Goal: Task Accomplishment & Management: Complete application form

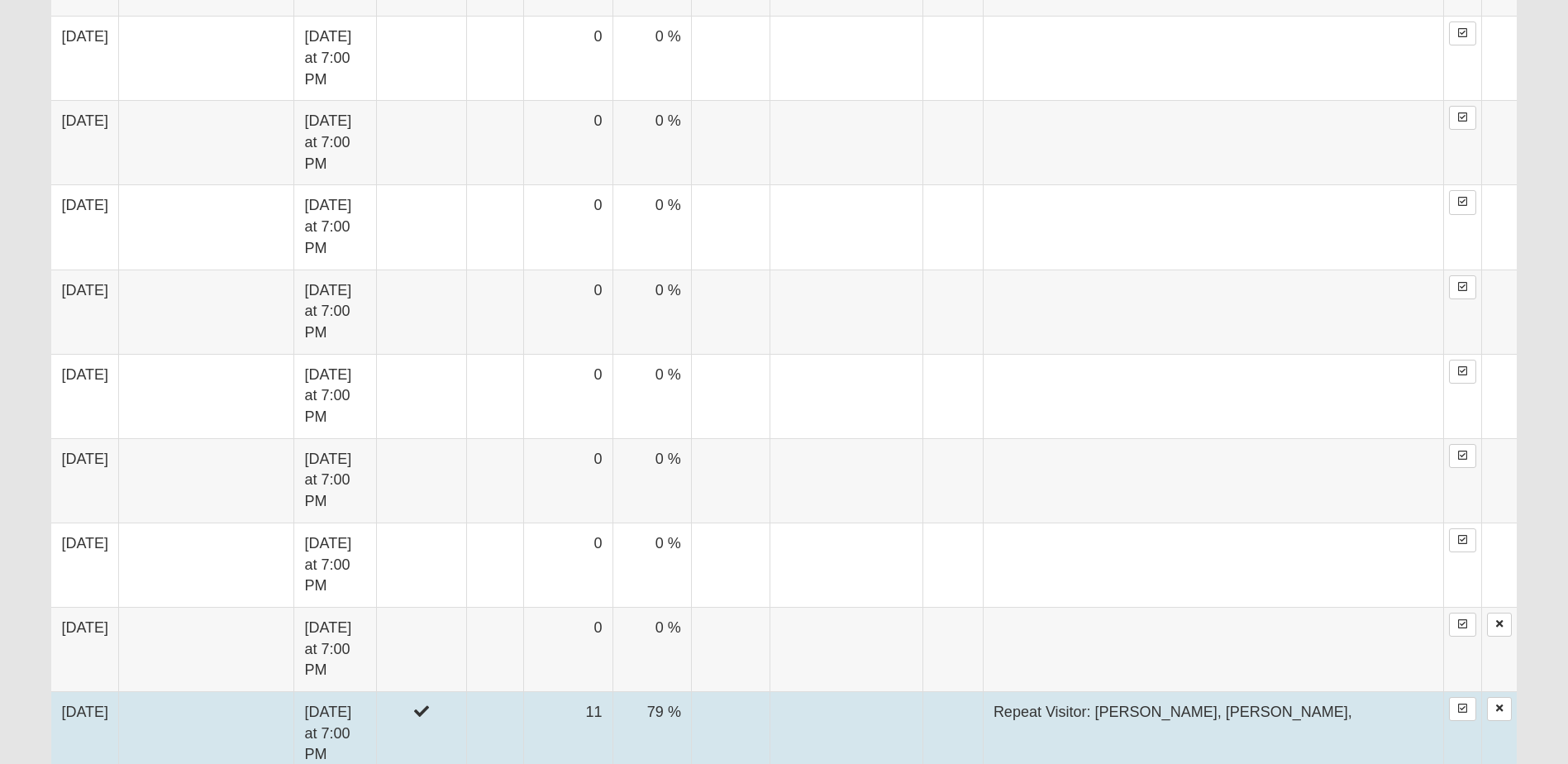
scroll to position [1489, 0]
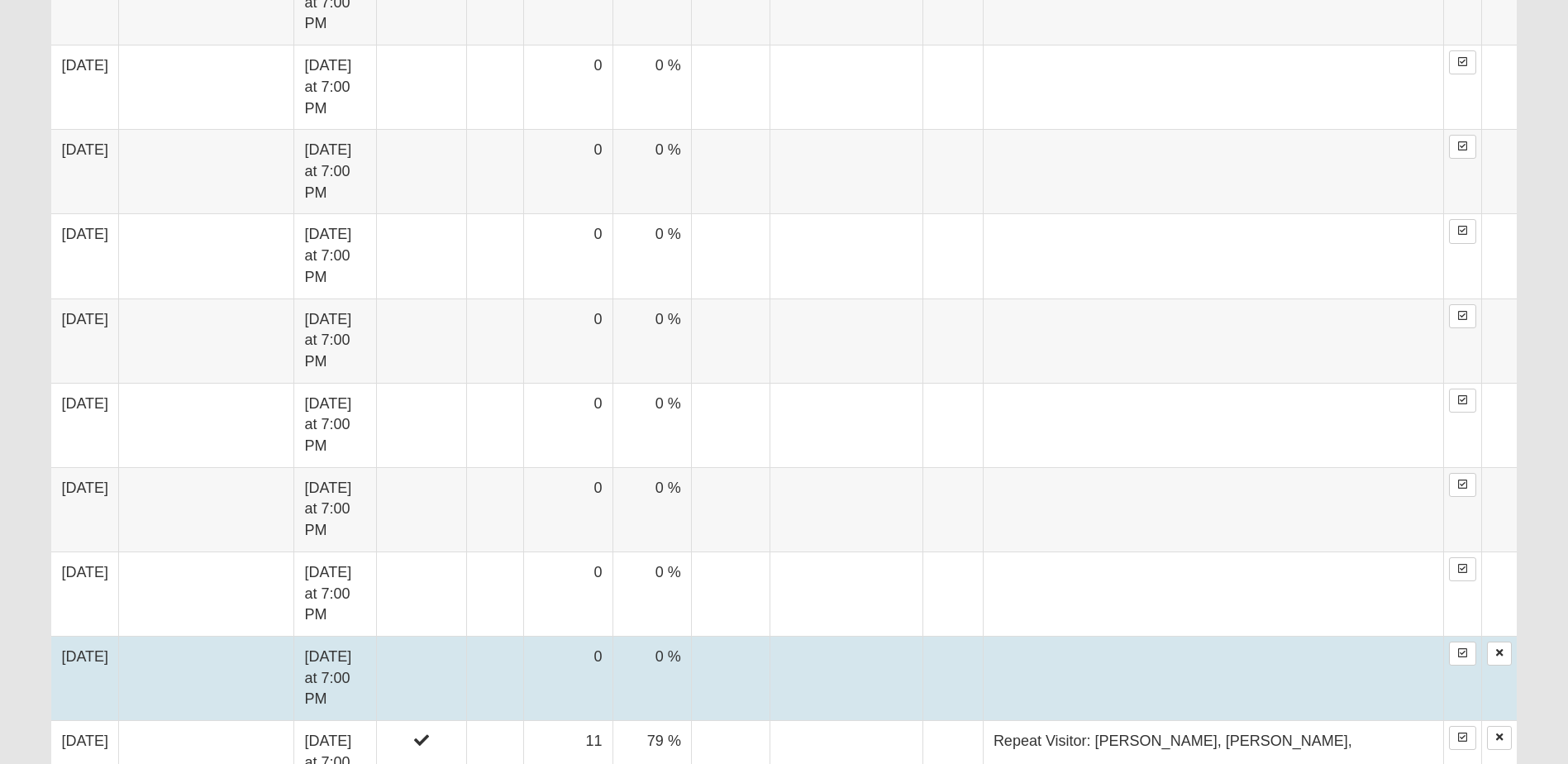
click at [105, 636] on td "[DATE]" at bounding box center [85, 678] width 67 height 85
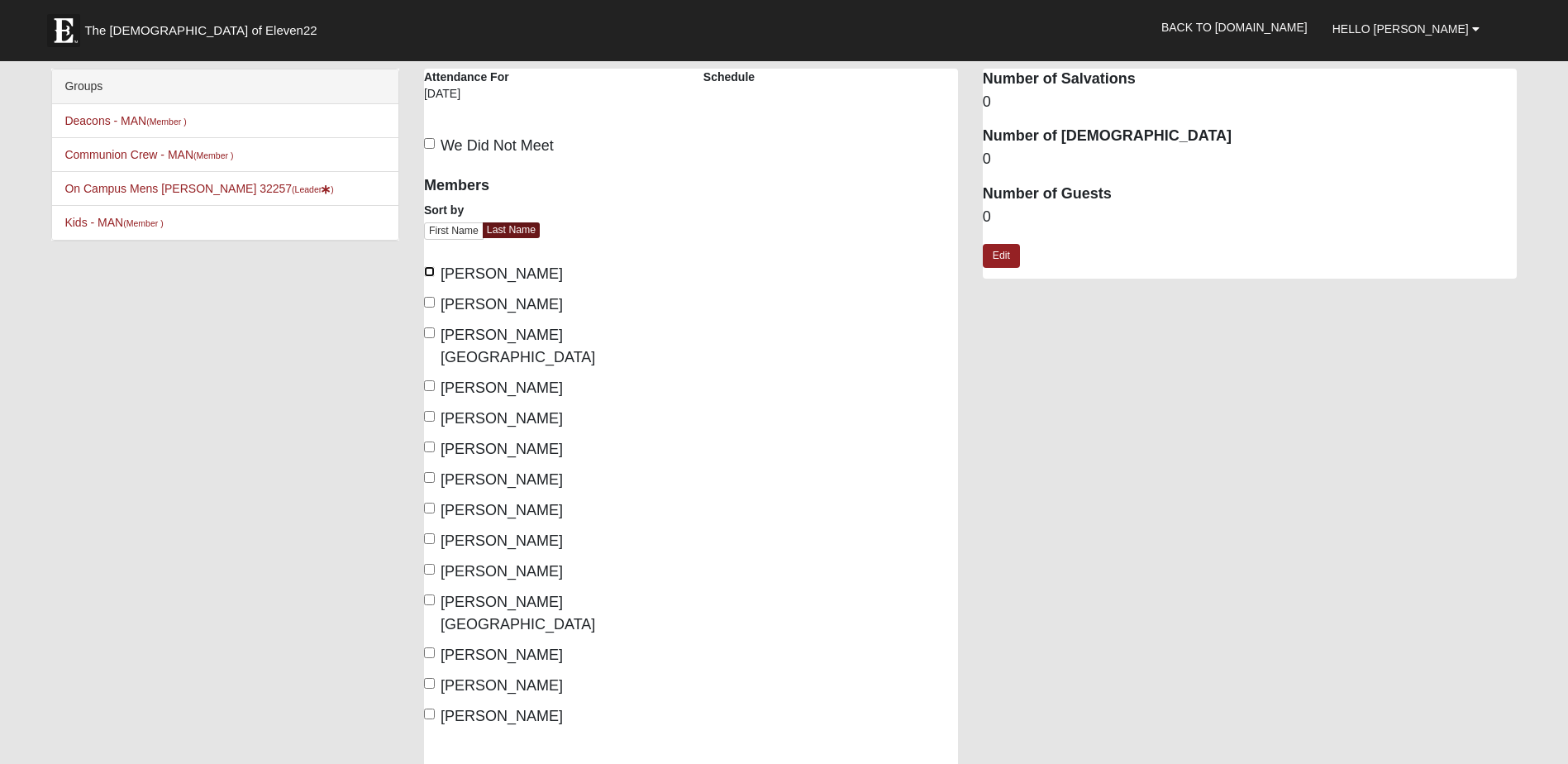
click at [428, 267] on input "Baines, Wally" at bounding box center [429, 271] width 11 height 11
checkbox input "true"
click at [426, 330] on input "Bonstein, Chad" at bounding box center [429, 332] width 11 height 11
checkbox input "true"
click at [427, 381] on input "Green, John" at bounding box center [429, 385] width 11 height 11
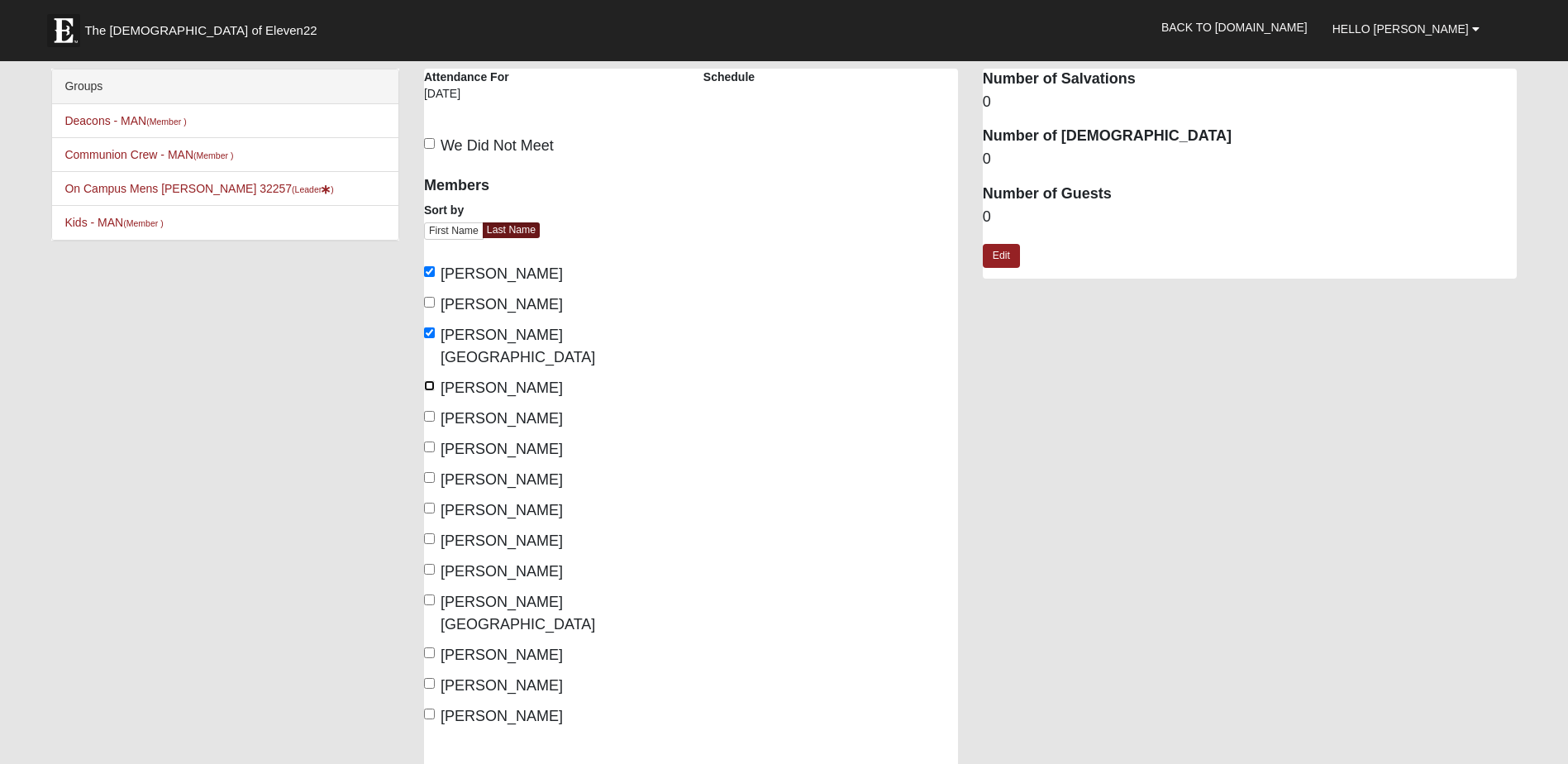
checkbox input "true"
click at [422, 396] on div "Members Sort by First Name Last Name Baines, Wally Bard, David Bonstein, Chad G…" at bounding box center [551, 463] width 279 height 595
click at [429, 411] on input "Jones, Andy" at bounding box center [429, 416] width 11 height 11
checkbox input "true"
click at [432, 442] on input "Perry, Matt" at bounding box center [429, 447] width 11 height 11
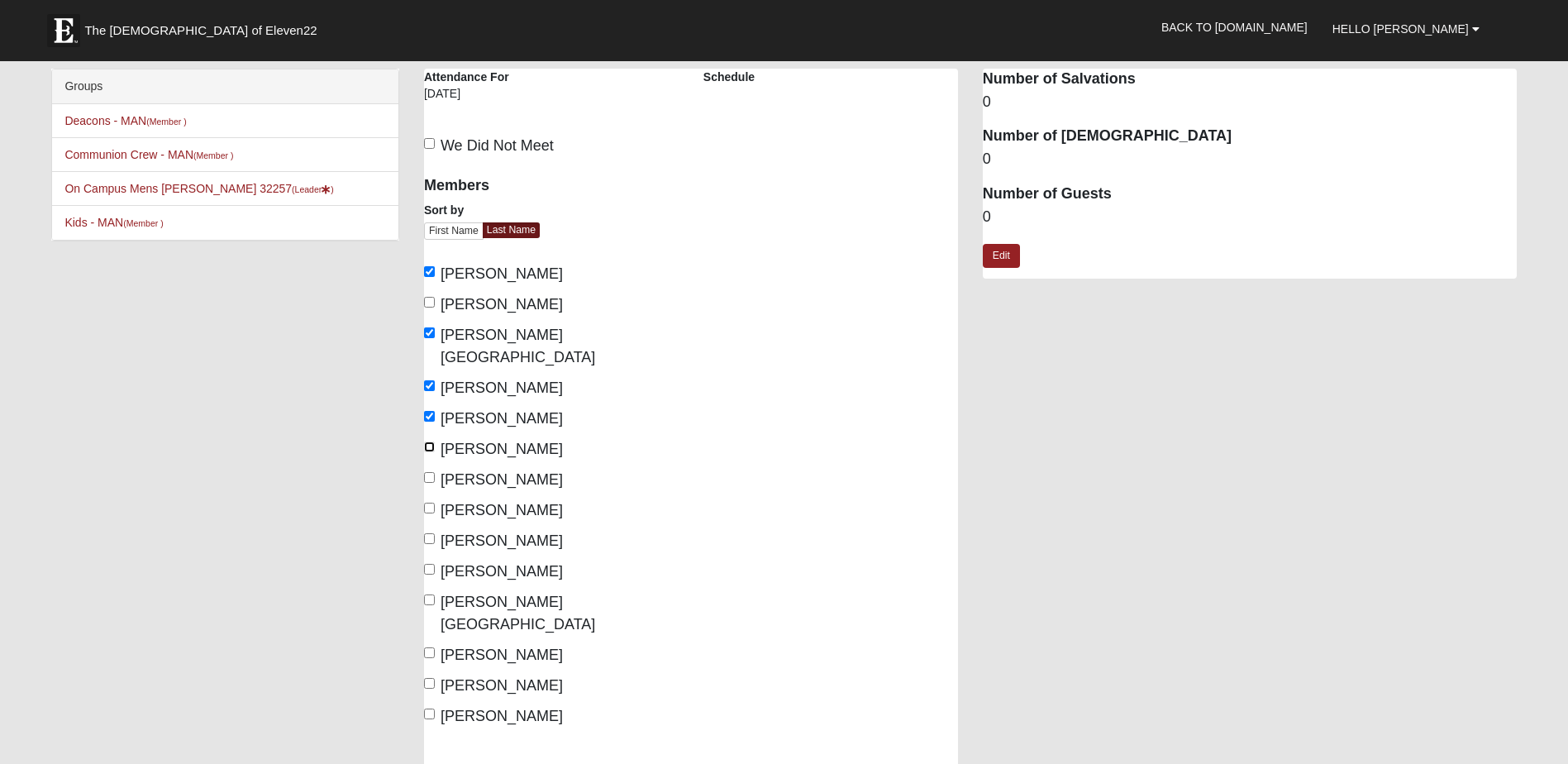
checkbox input "true"
click at [429, 533] on input "Sadler, Jim" at bounding box center [429, 538] width 11 height 11
checkbox input "true"
click at [429, 564] on input "Schulhauser, Jason" at bounding box center [429, 569] width 11 height 11
checkbox input "true"
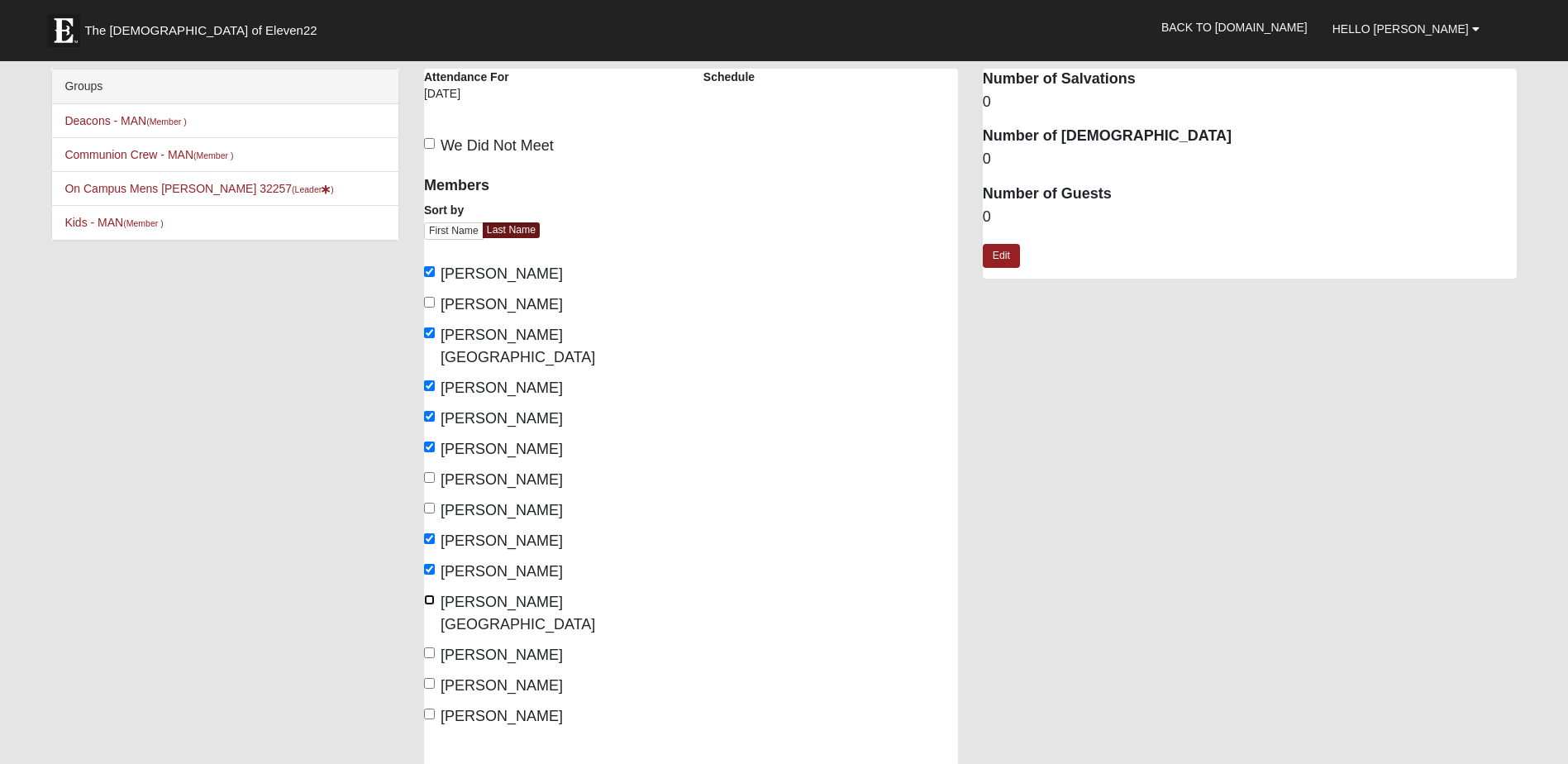
click at [427, 594] on input "[PERSON_NAME][GEOGRAPHIC_DATA]" at bounding box center [429, 599] width 11 height 11
checkbox input "true"
click at [429, 709] on input "[PERSON_NAME]" at bounding box center [429, 714] width 11 height 11
checkbox input "true"
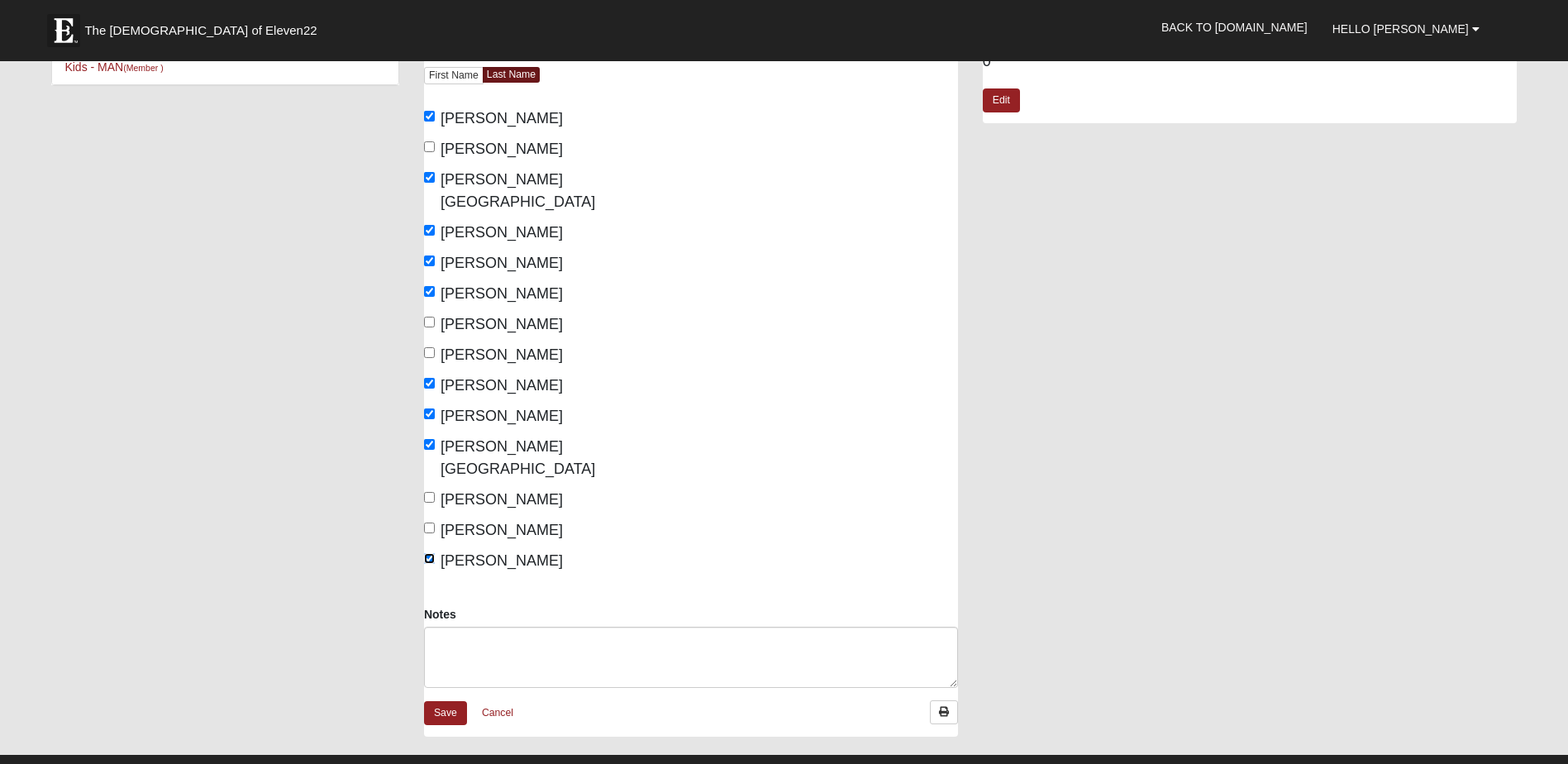
scroll to position [413, 0]
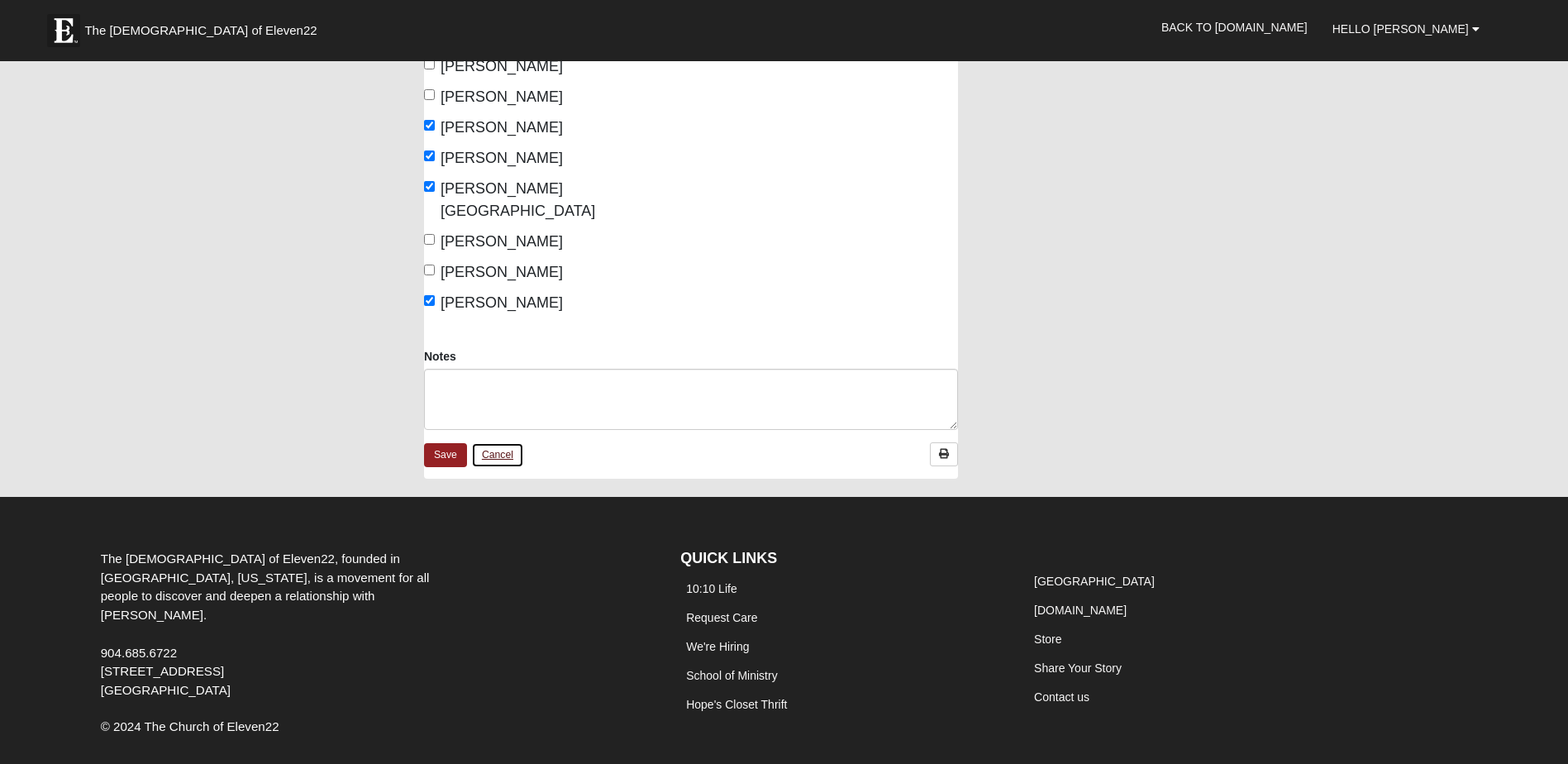
click at [503, 443] on link "Cancel" at bounding box center [498, 455] width 53 height 26
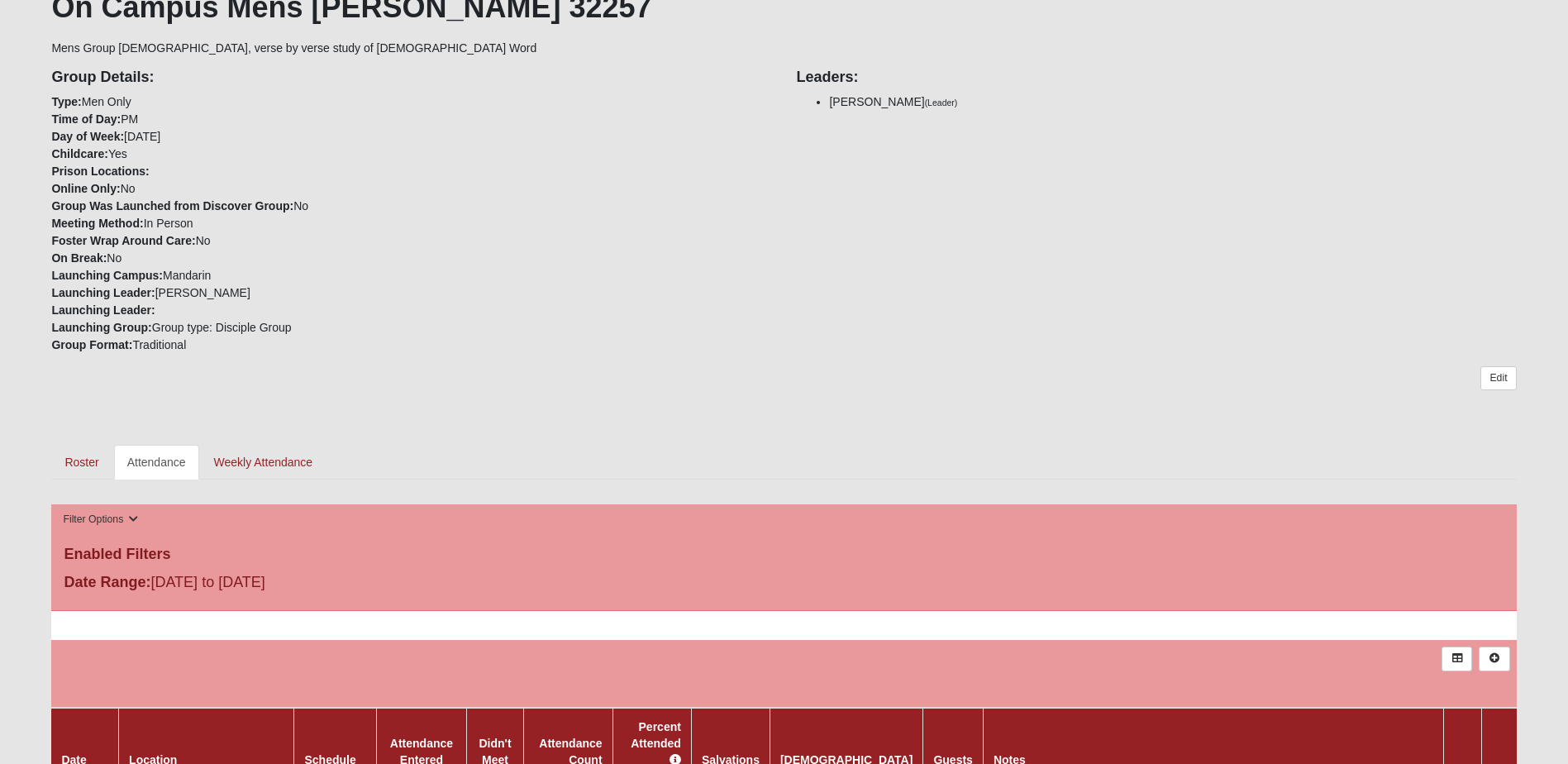
scroll to position [330, 0]
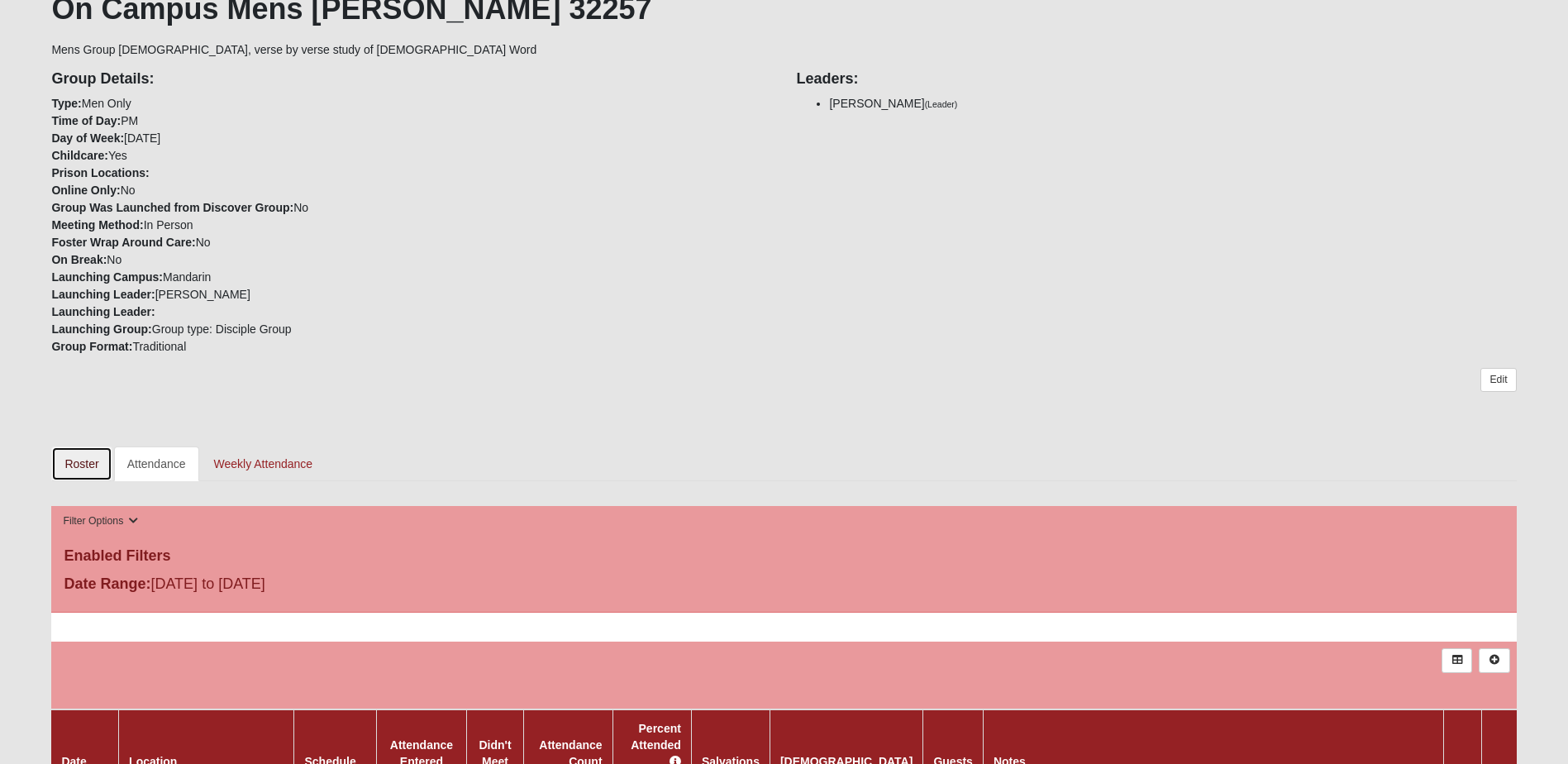
click at [80, 458] on link "Roster" at bounding box center [81, 463] width 60 height 35
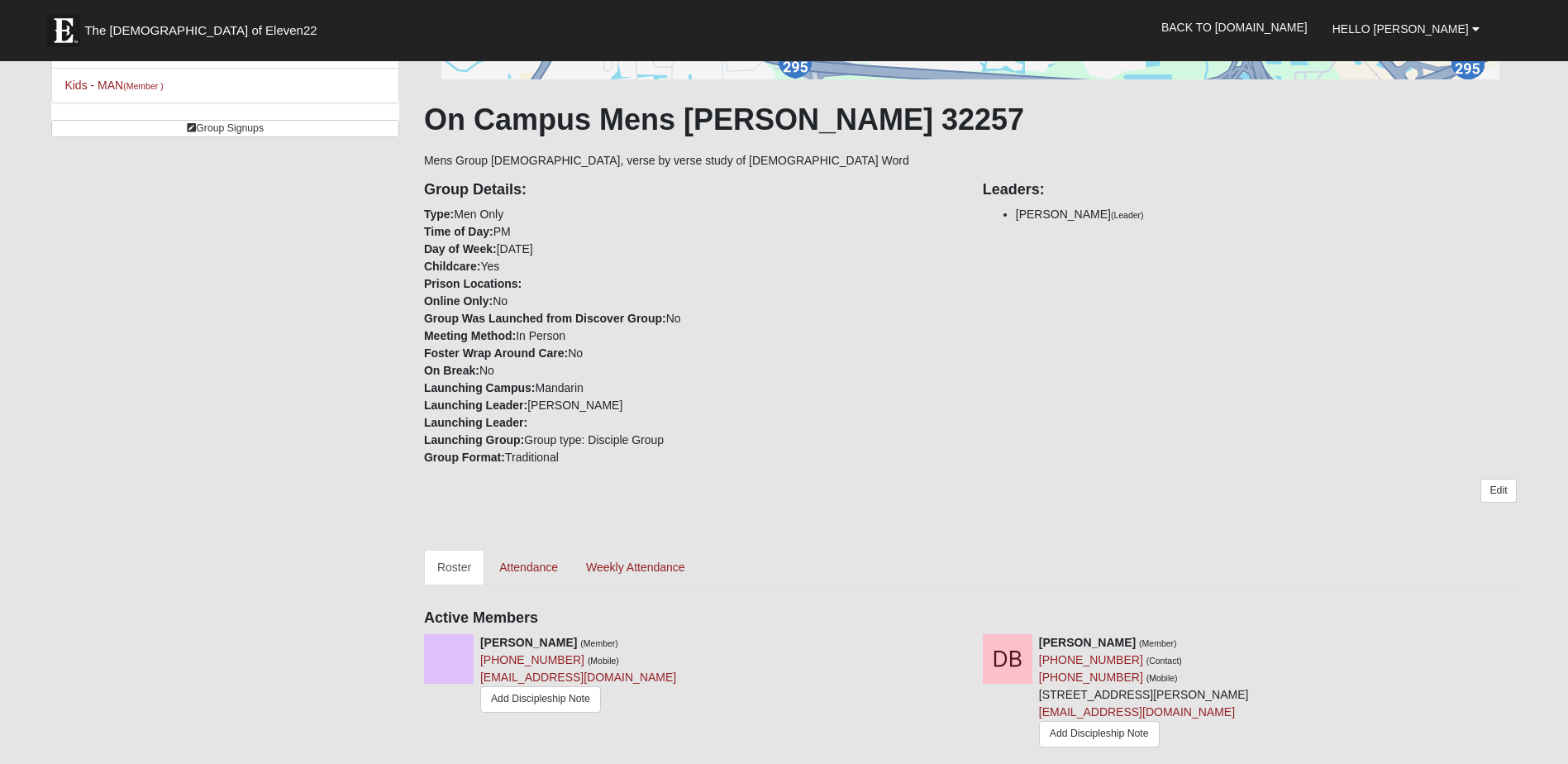
scroll to position [579, 0]
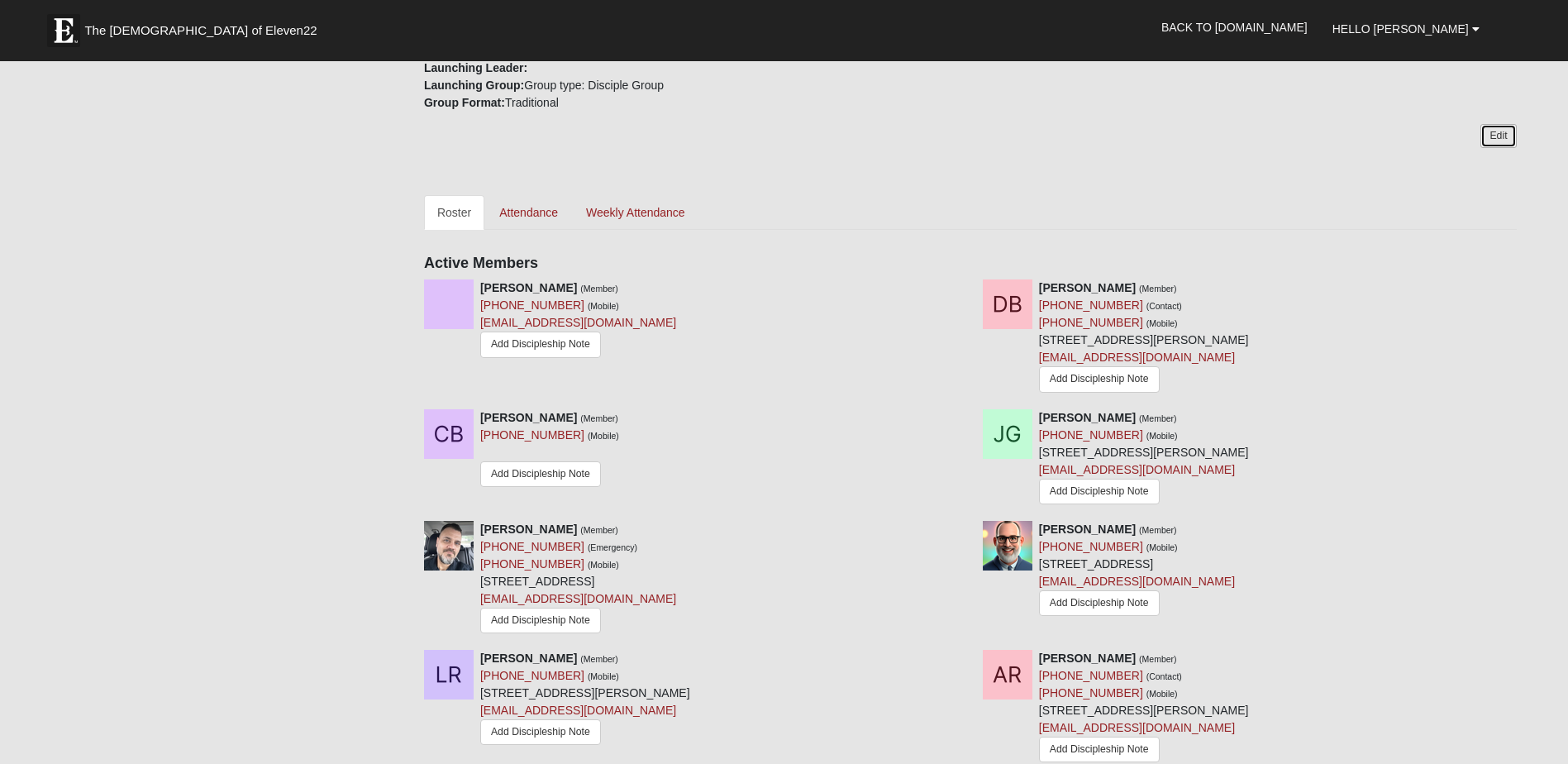
click at [1490, 135] on link "Edit" at bounding box center [1498, 136] width 35 height 24
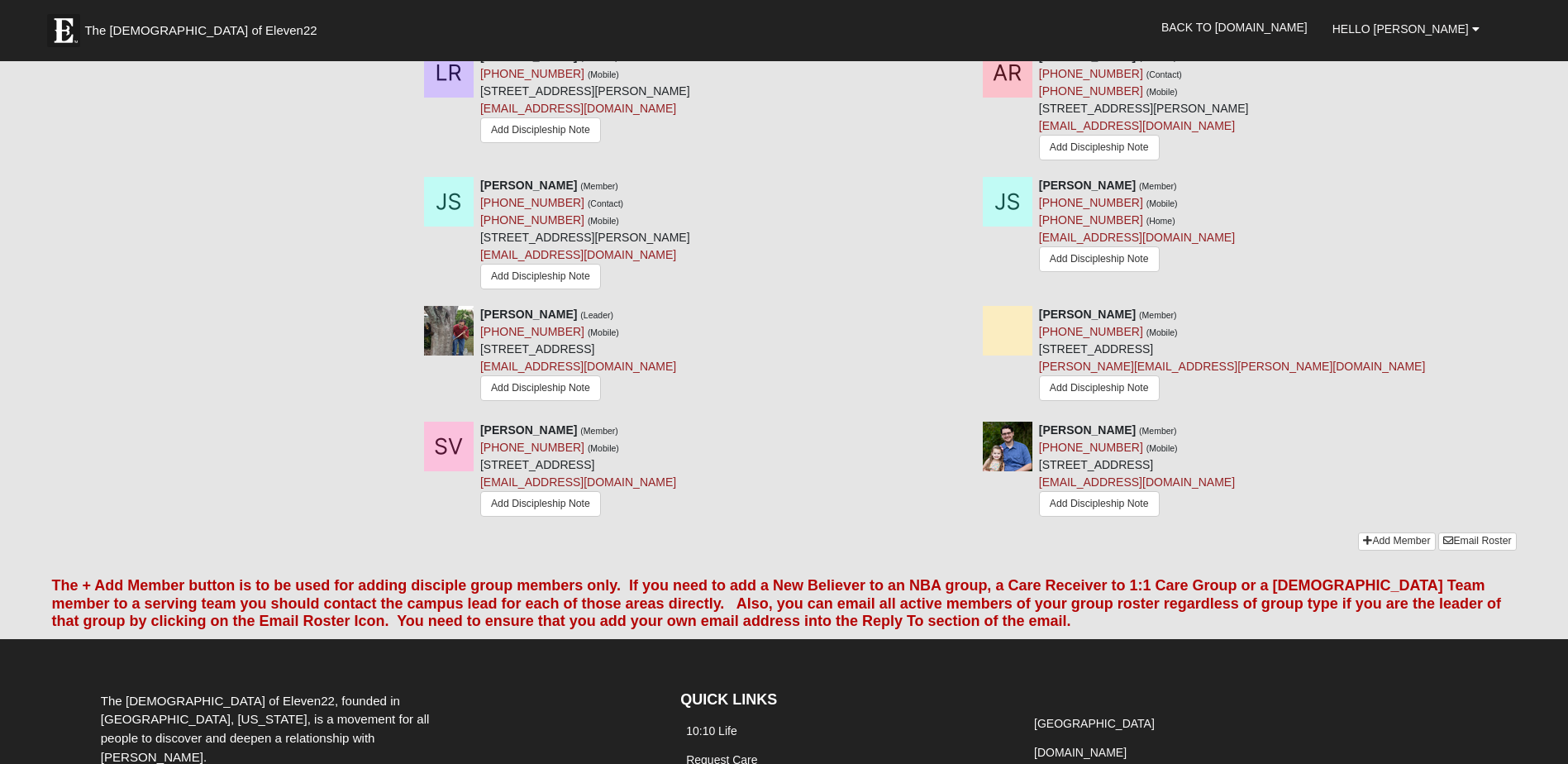
scroll to position [1289, 0]
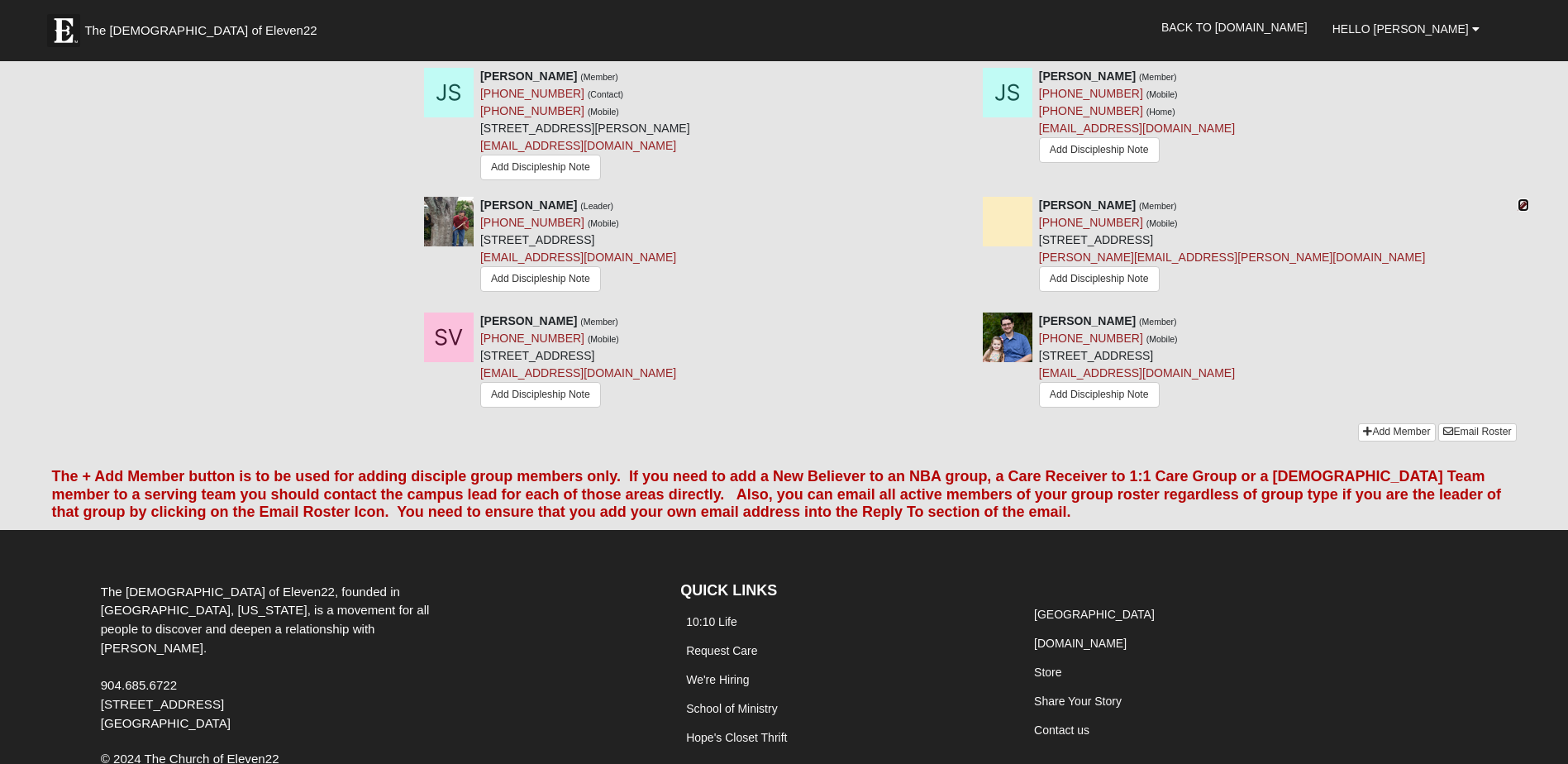
click at [1518, 211] on icon at bounding box center [1524, 205] width 12 height 12
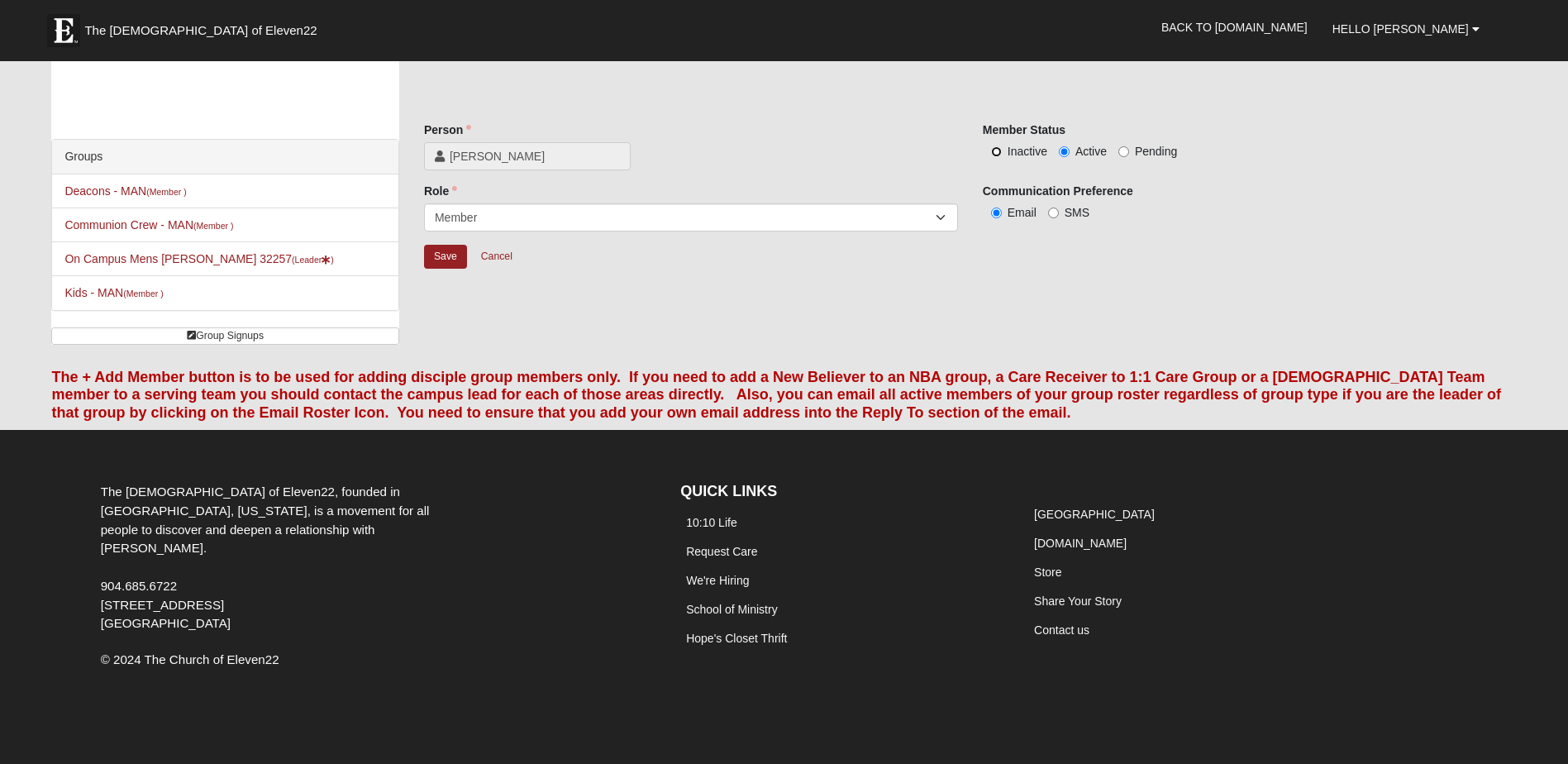
click at [995, 149] on input "Inactive" at bounding box center [996, 151] width 11 height 11
radio input "true"
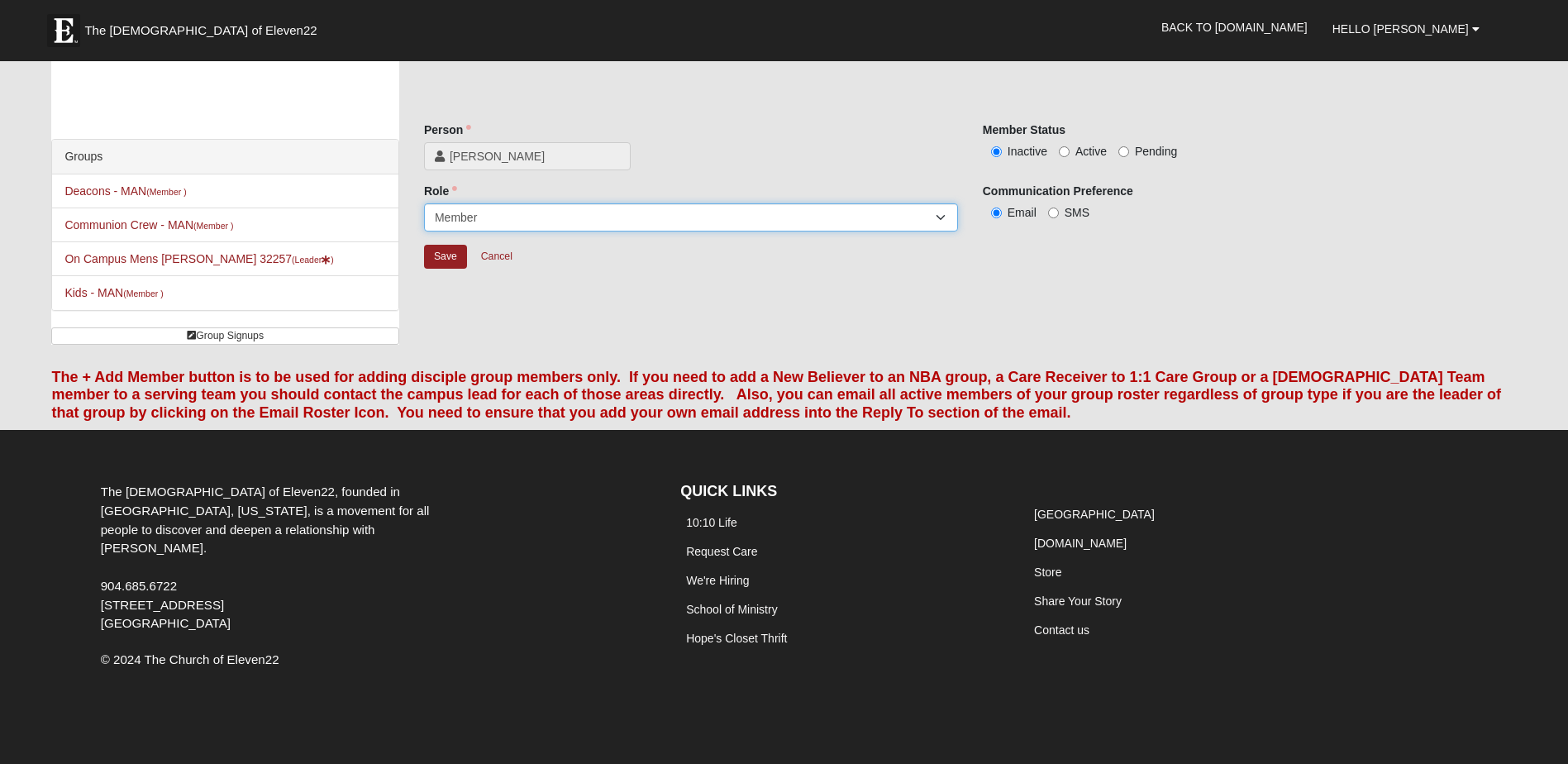
click at [649, 221] on select "Leader Coleader Coach Member Campus Lead Future Leader" at bounding box center [691, 217] width 534 height 29
click at [424, 203] on select "Leader Coleader Coach Member Campus Lead Future Leader" at bounding box center [691, 217] width 534 height 29
click at [1257, 280] on div "Save Cancel" at bounding box center [970, 267] width 1093 height 48
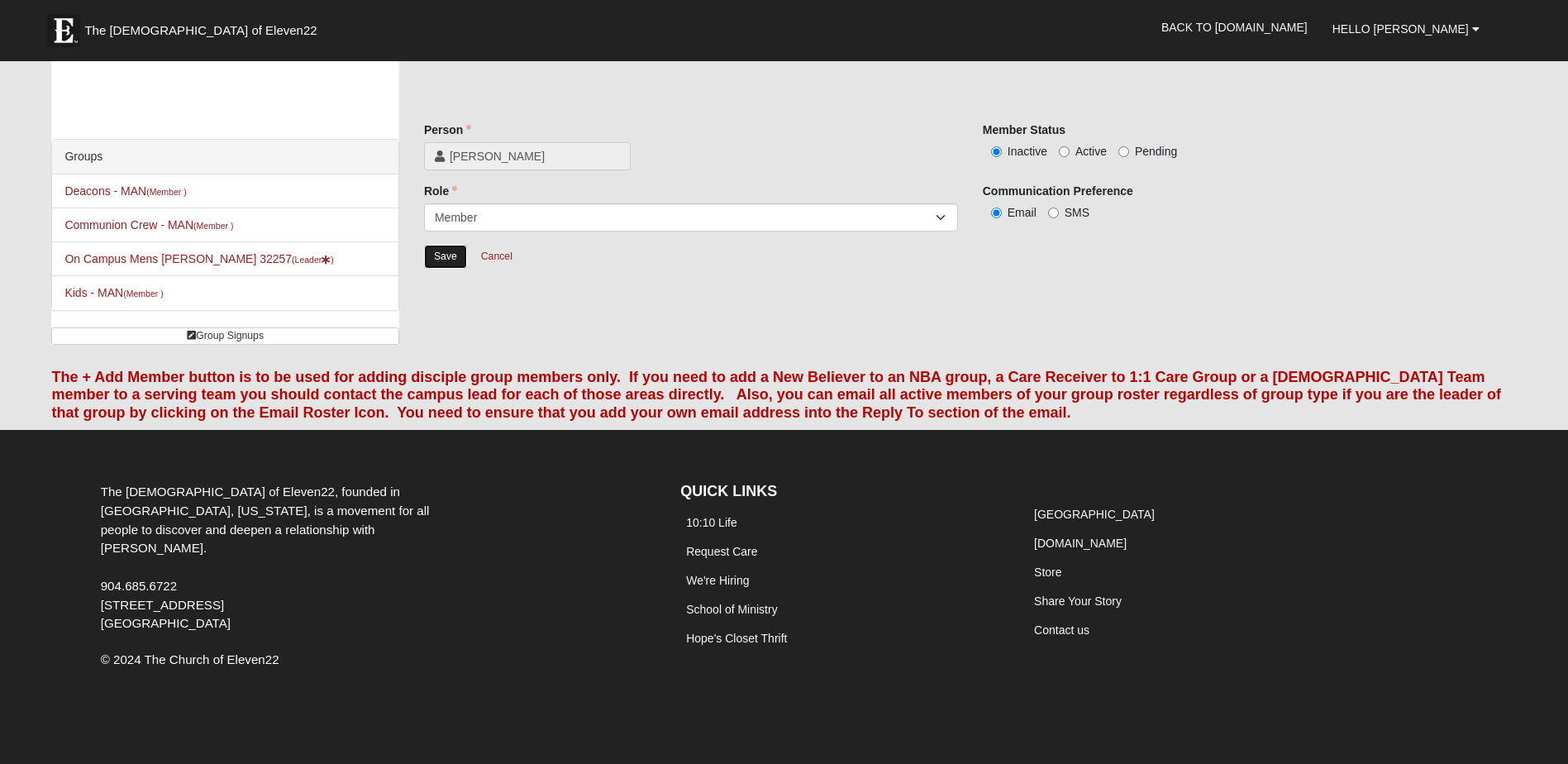
click at [435, 251] on input "Save" at bounding box center [445, 256] width 43 height 24
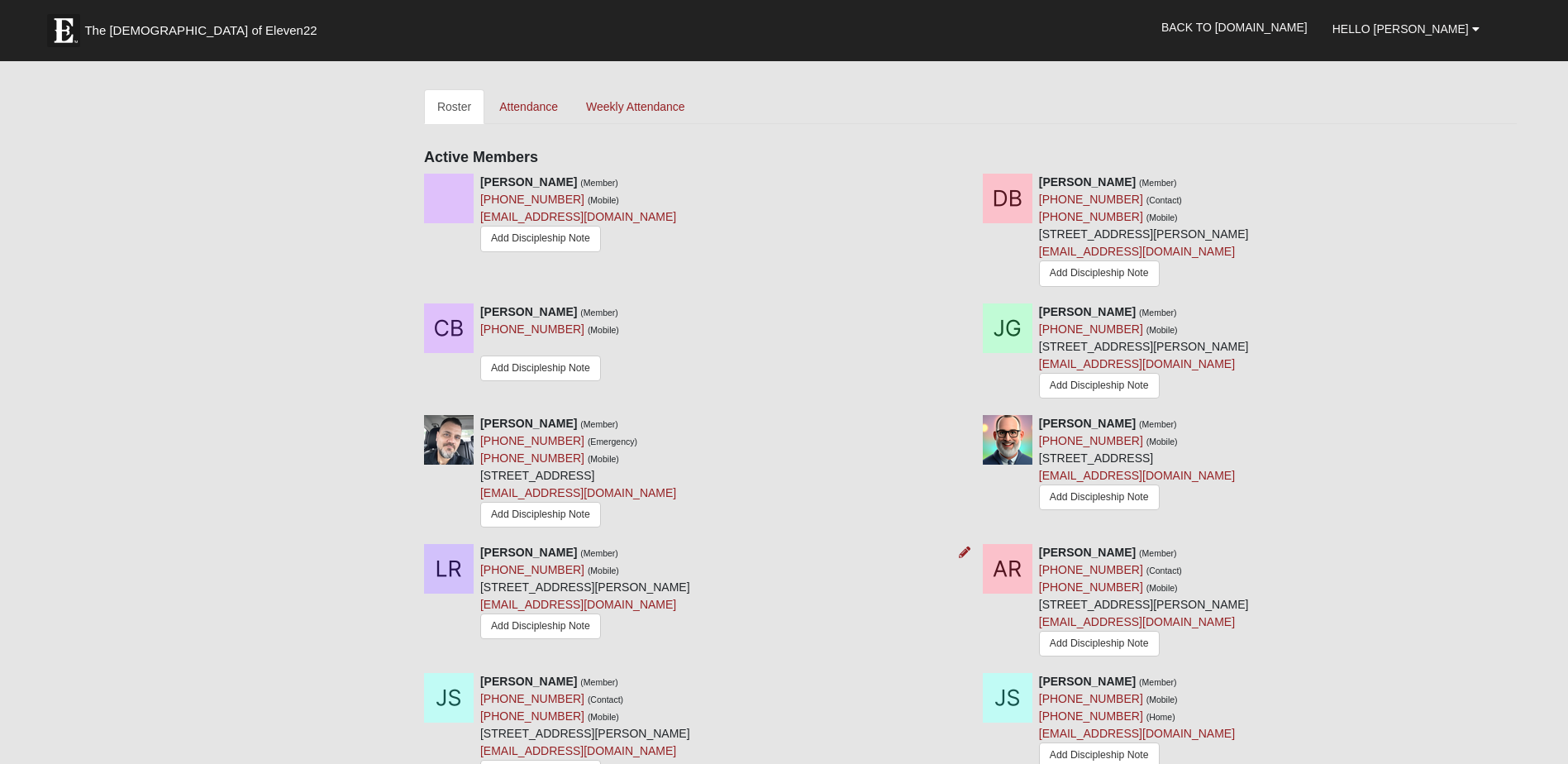
scroll to position [678, 0]
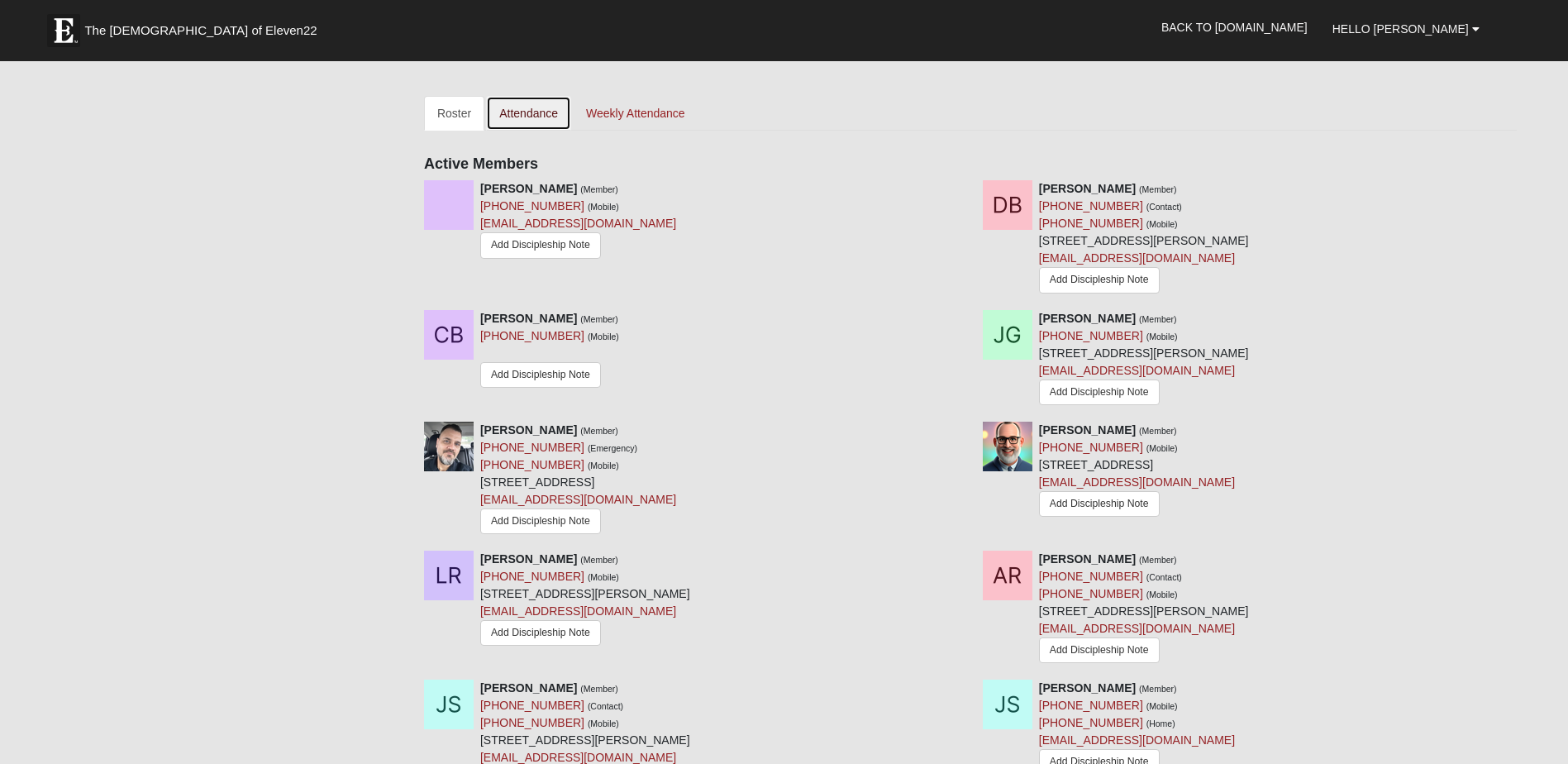
click at [513, 110] on link "Attendance" at bounding box center [528, 112] width 85 height 35
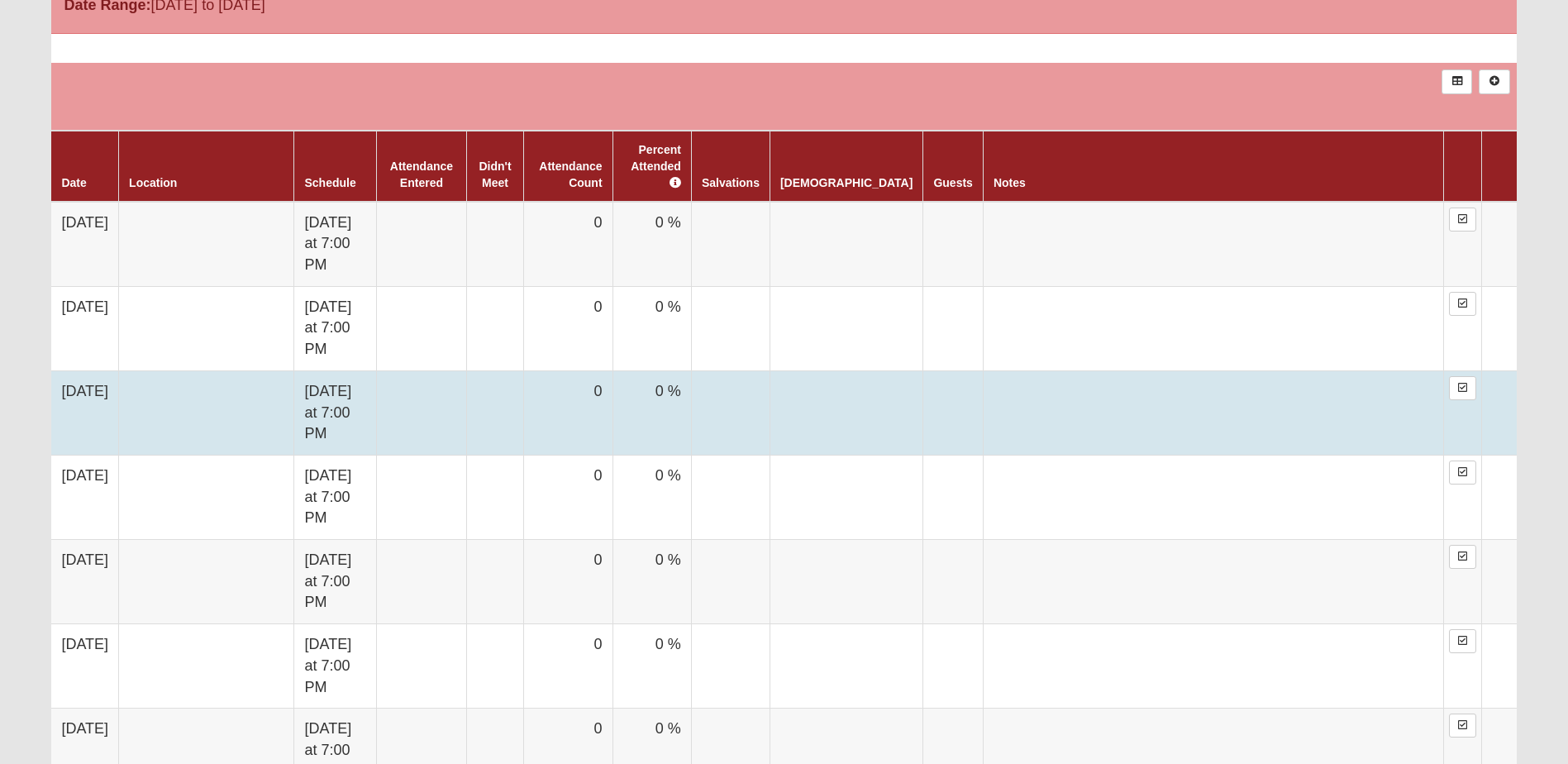
scroll to position [1406, 0]
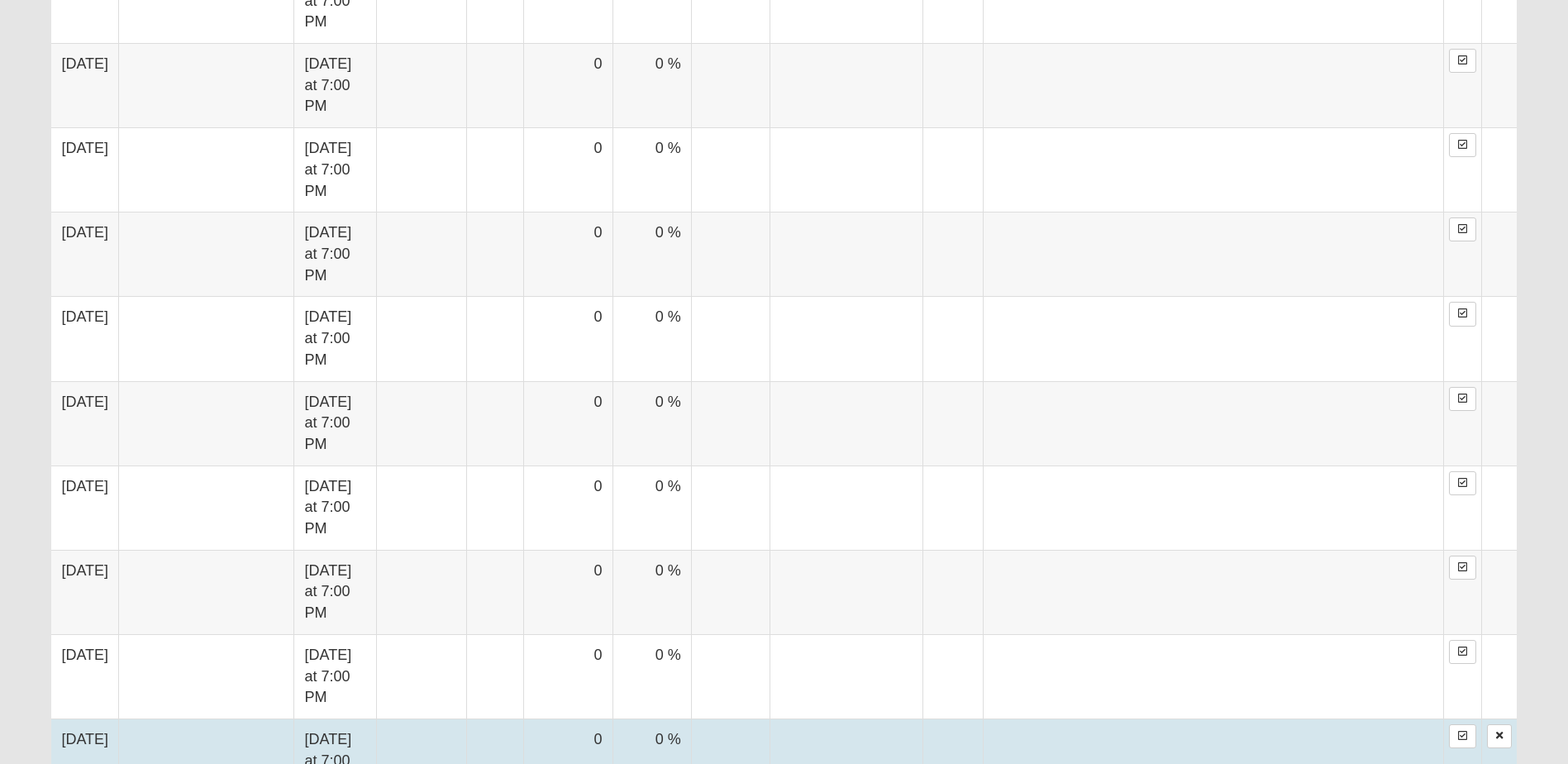
click at [118, 719] on td "[DATE]" at bounding box center [85, 761] width 67 height 85
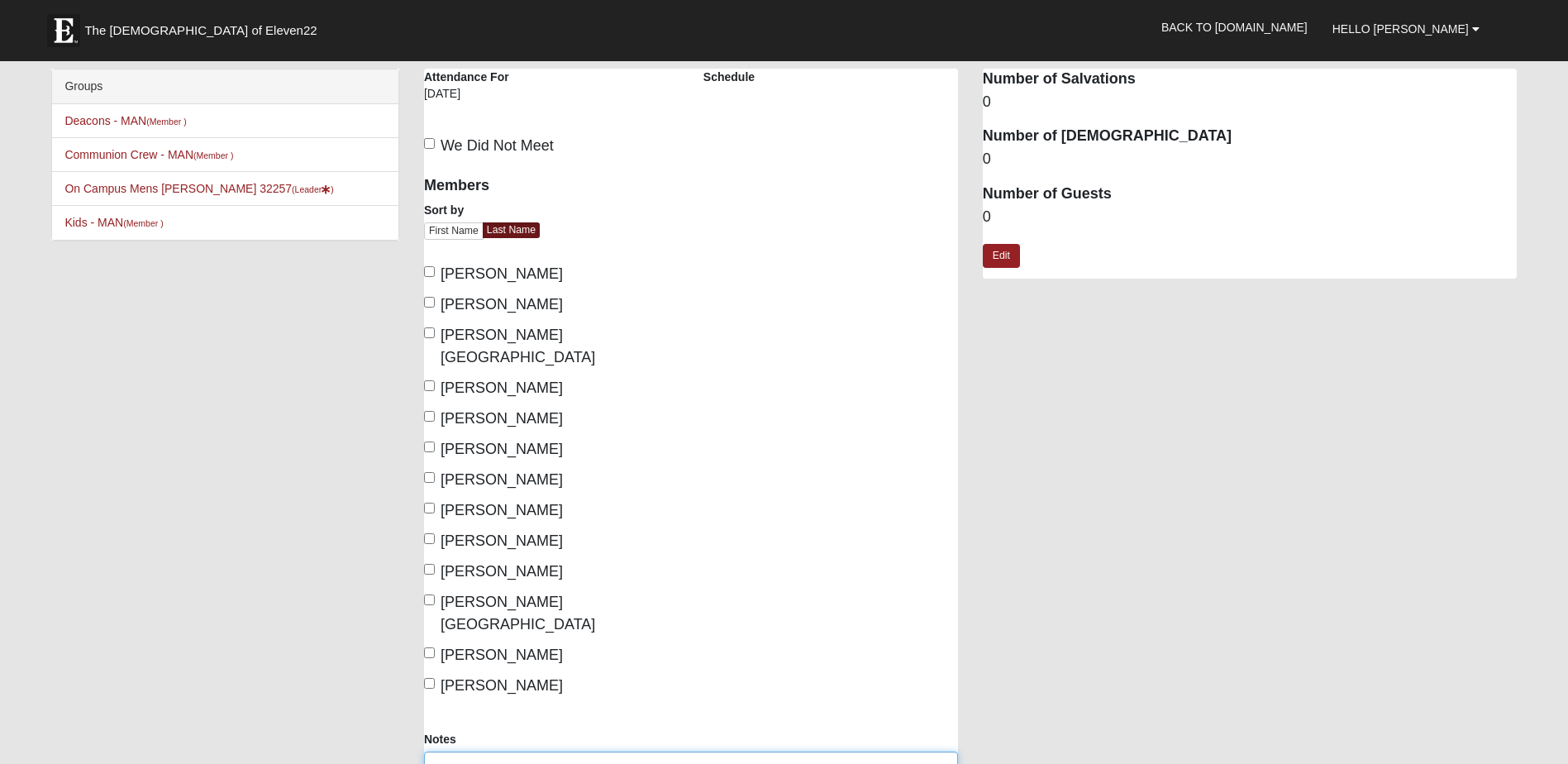
type textarea "Repeat Visitor: [PERSON_NAME]"
click at [428, 269] on input "[PERSON_NAME]" at bounding box center [429, 271] width 11 height 11
checkbox input "true"
click at [428, 333] on input "Bonstein, Chad" at bounding box center [429, 332] width 11 height 11
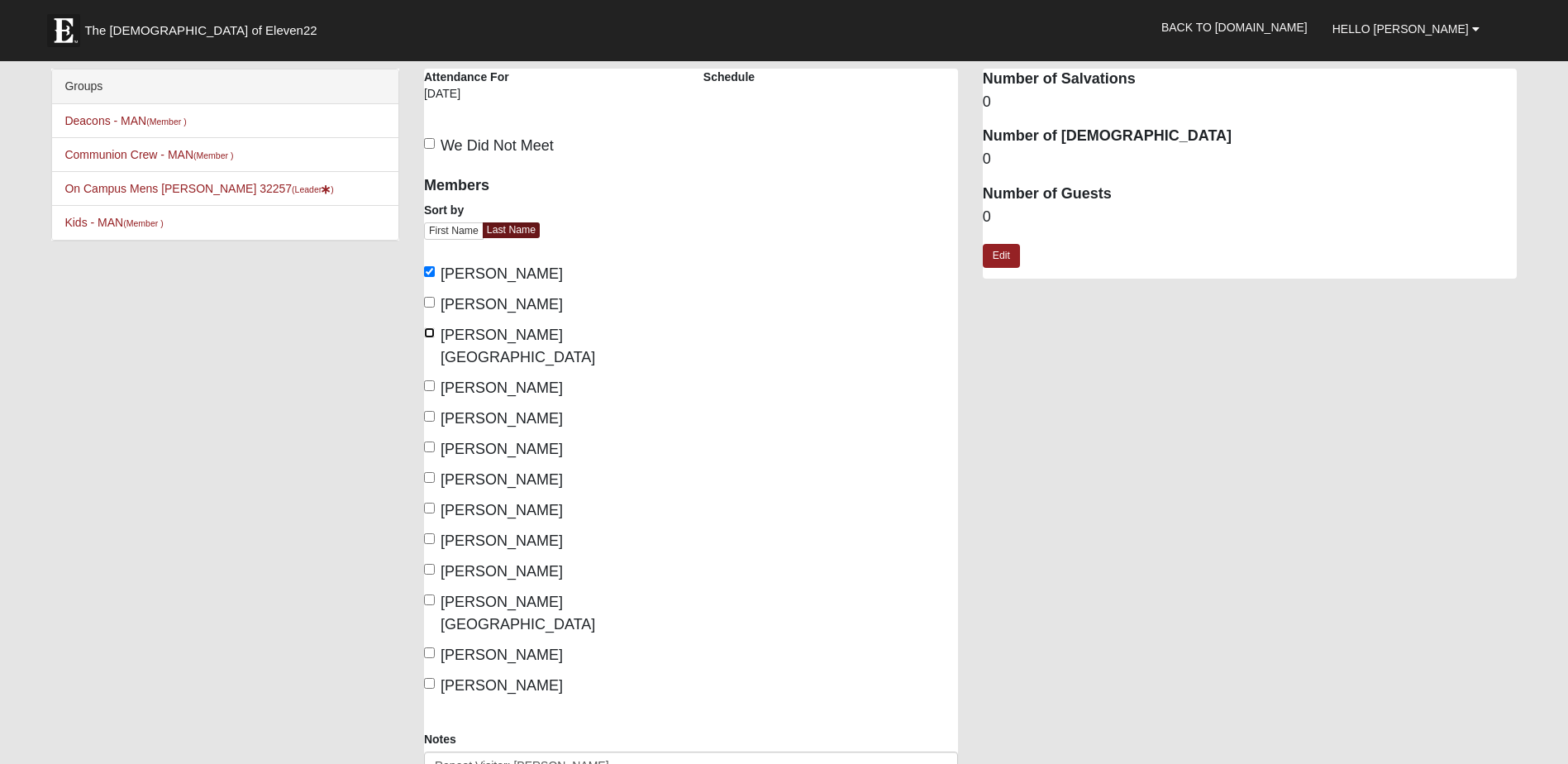
checkbox input "true"
drag, startPoint x: 427, startPoint y: 361, endPoint x: 427, endPoint y: 386, distance: 25.0
click at [427, 381] on input "Green, John" at bounding box center [429, 385] width 11 height 11
checkbox input "true"
click at [429, 407] on label "Jones, Andy" at bounding box center [493, 418] width 139 height 23
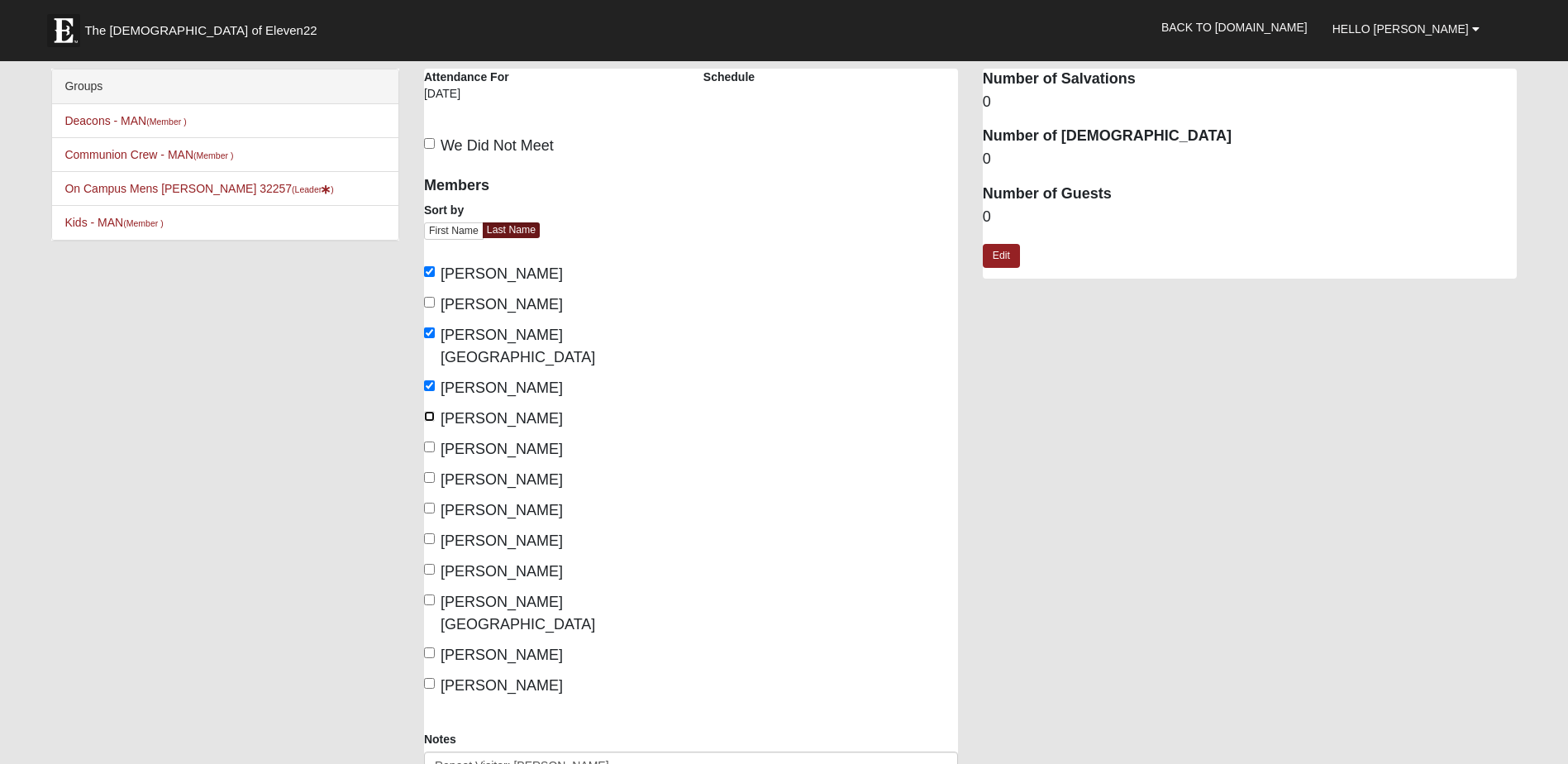
click at [428, 411] on input "Jones, Andy" at bounding box center [429, 416] width 11 height 11
checkbox input "true"
click at [428, 442] on input "Perry, Matt" at bounding box center [429, 447] width 11 height 11
checkbox input "true"
drag, startPoint x: 427, startPoint y: 484, endPoint x: 428, endPoint y: 507, distance: 23.0
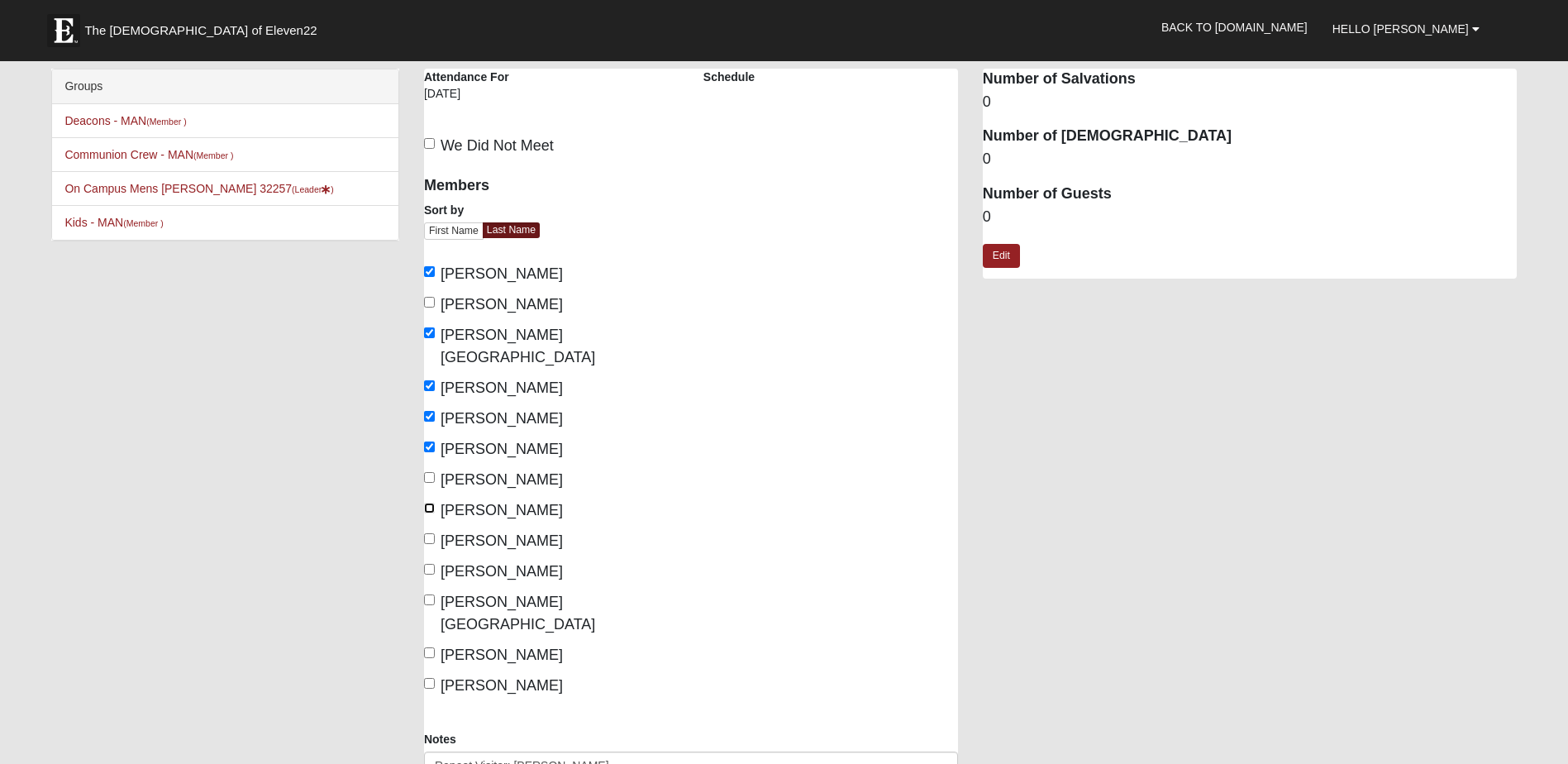
click at [427, 503] on input "Rosado, Angel" at bounding box center [429, 508] width 11 height 11
click at [428, 503] on input "Rosado, Angel" at bounding box center [429, 508] width 11 height 11
checkbox input "false"
click at [425, 533] on input "Sadler, Jim" at bounding box center [429, 538] width 11 height 11
checkbox input "true"
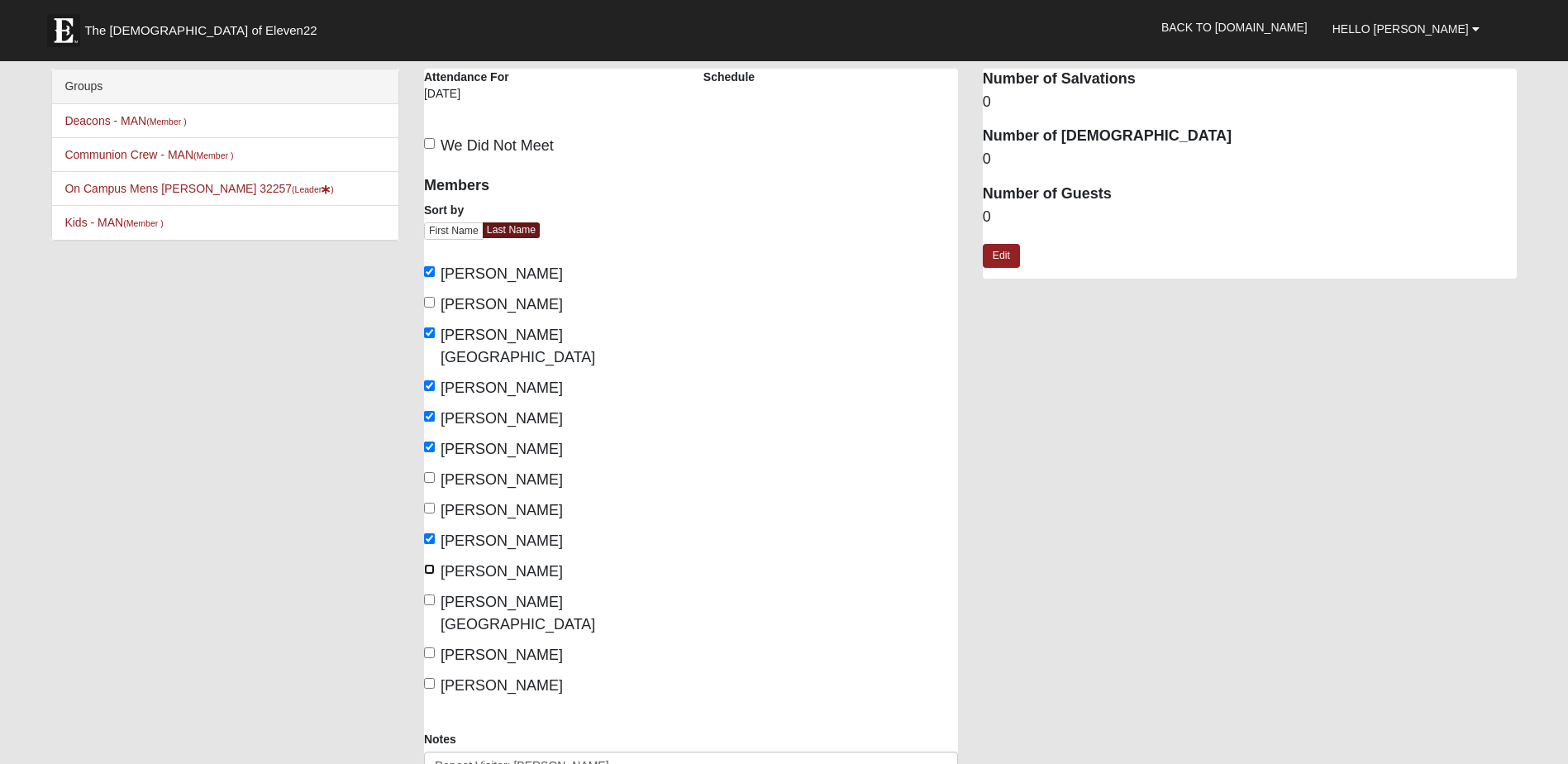
click at [428, 564] on input "Schulhauser, Jason" at bounding box center [429, 569] width 11 height 11
checkbox input "true"
click at [431, 594] on input "Schultz, Lyndon" at bounding box center [429, 599] width 11 height 11
checkbox input "true"
click at [428, 678] on input "Westmoreland, Justin" at bounding box center [429, 683] width 11 height 11
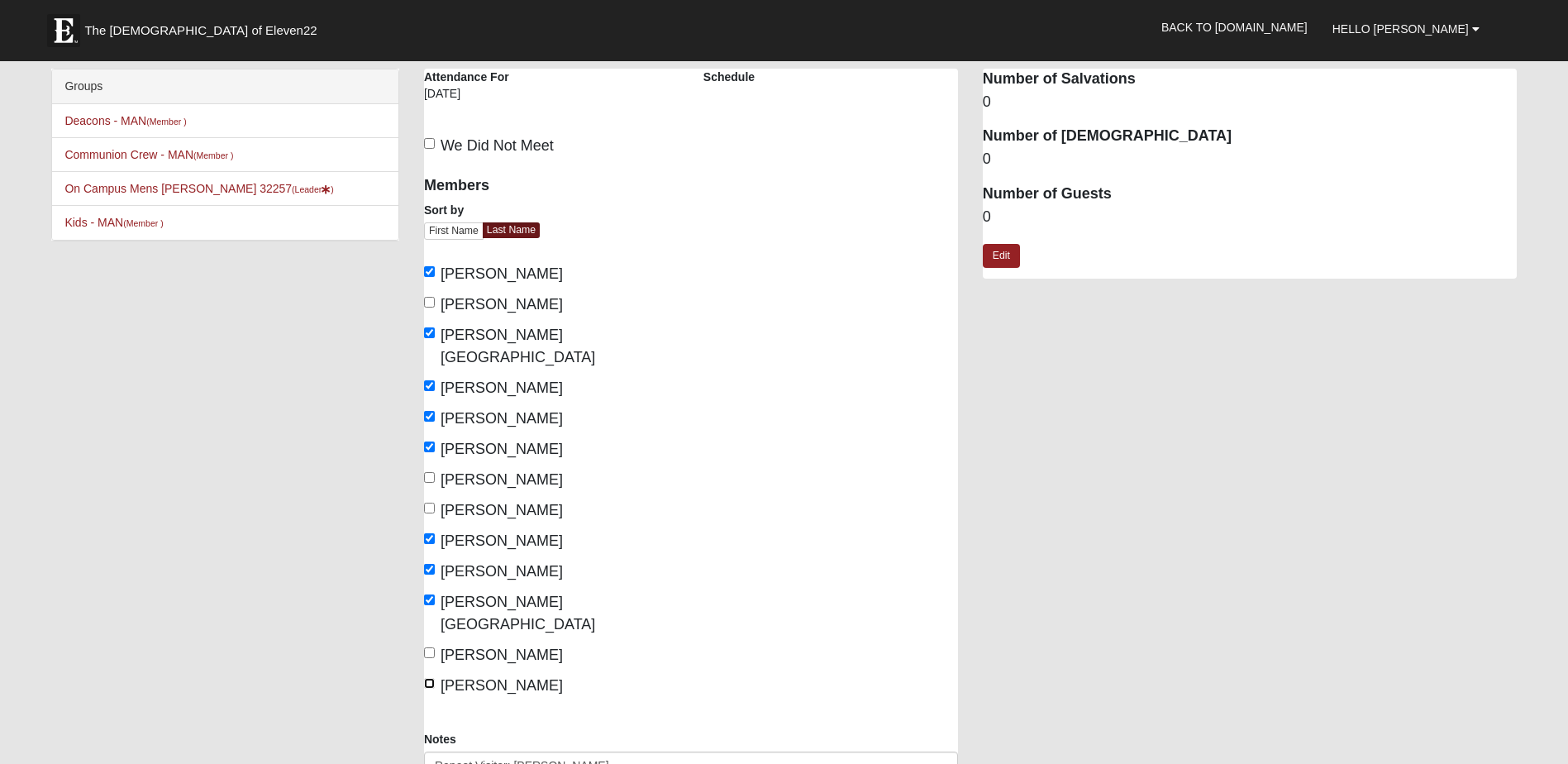
checkbox input "true"
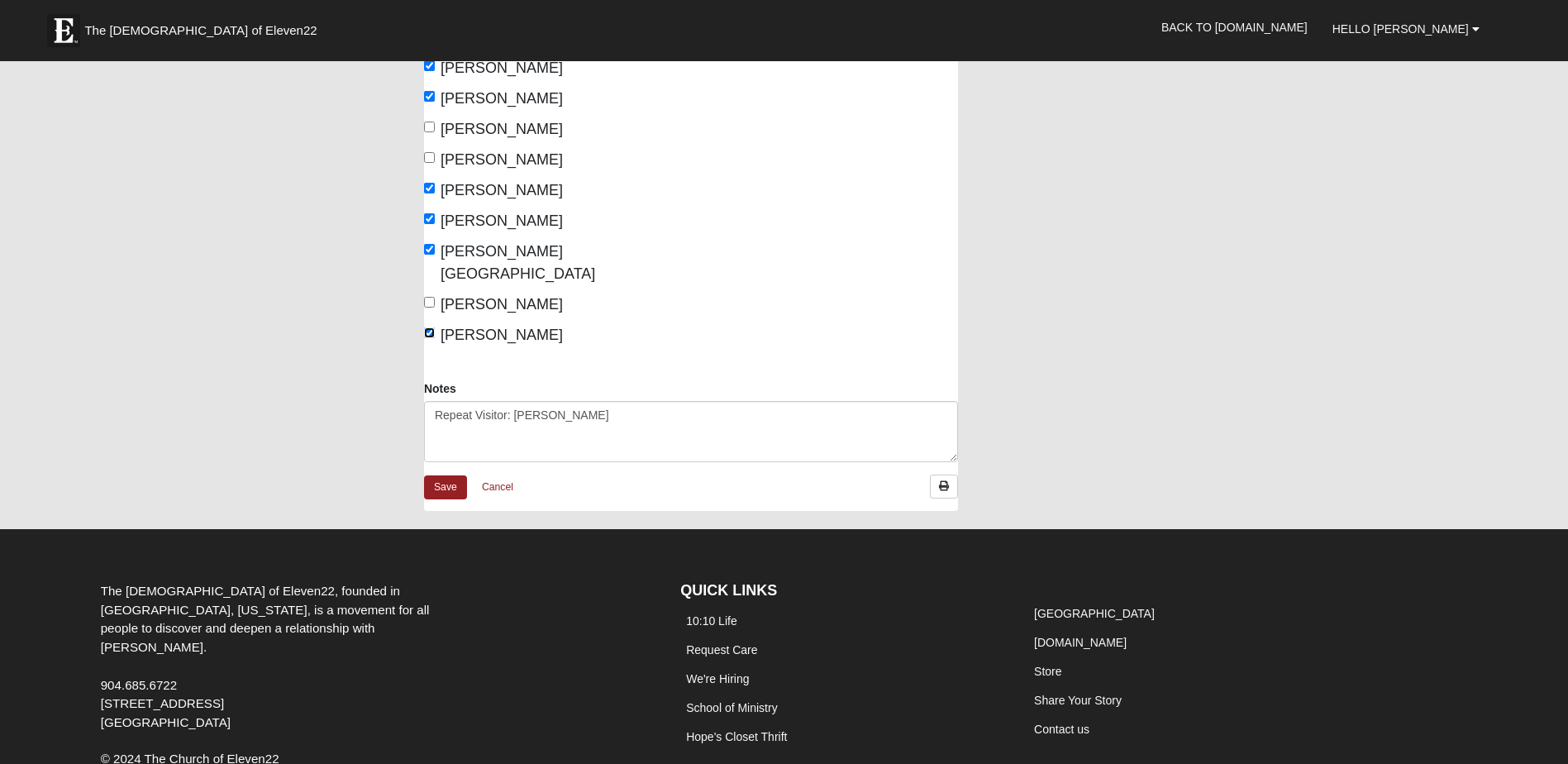
scroll to position [157, 0]
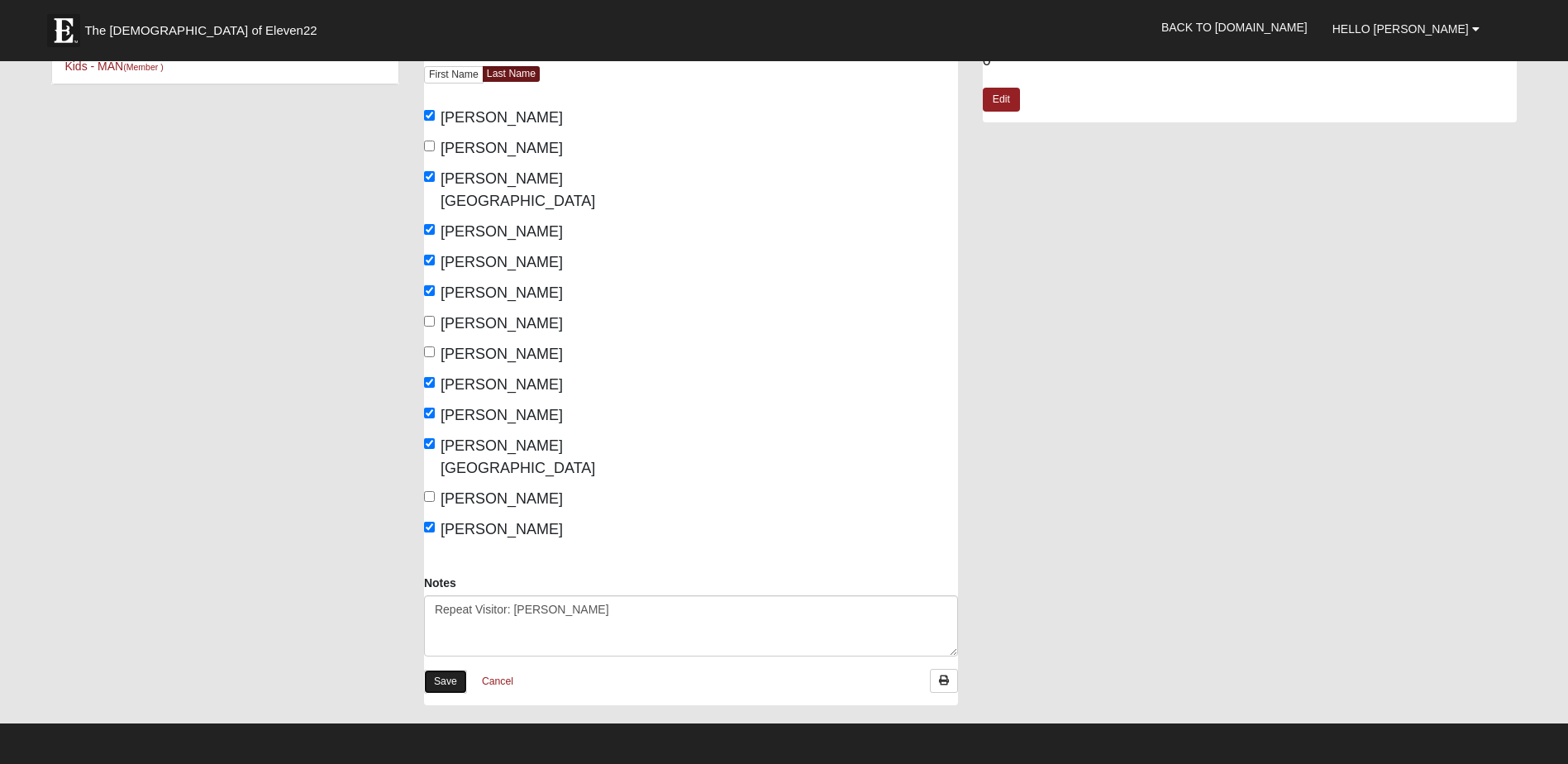
click at [449, 669] on link "Save" at bounding box center [445, 681] width 43 height 24
